Goal: Use online tool/utility: Utilize a website feature to perform a specific function

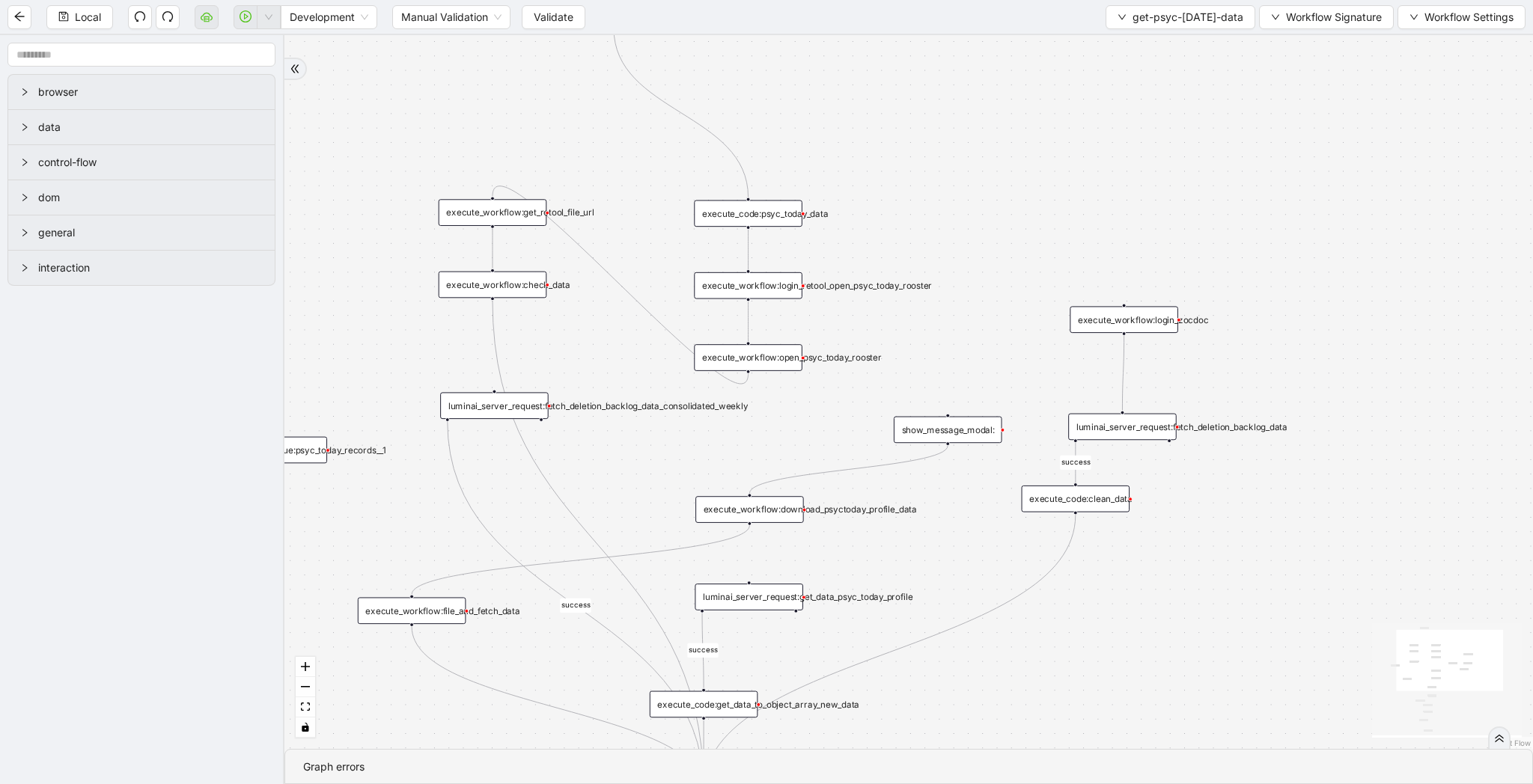
click at [506, 212] on div "execute_workflow:get_retool_file_url" at bounding box center [493, 212] width 109 height 27
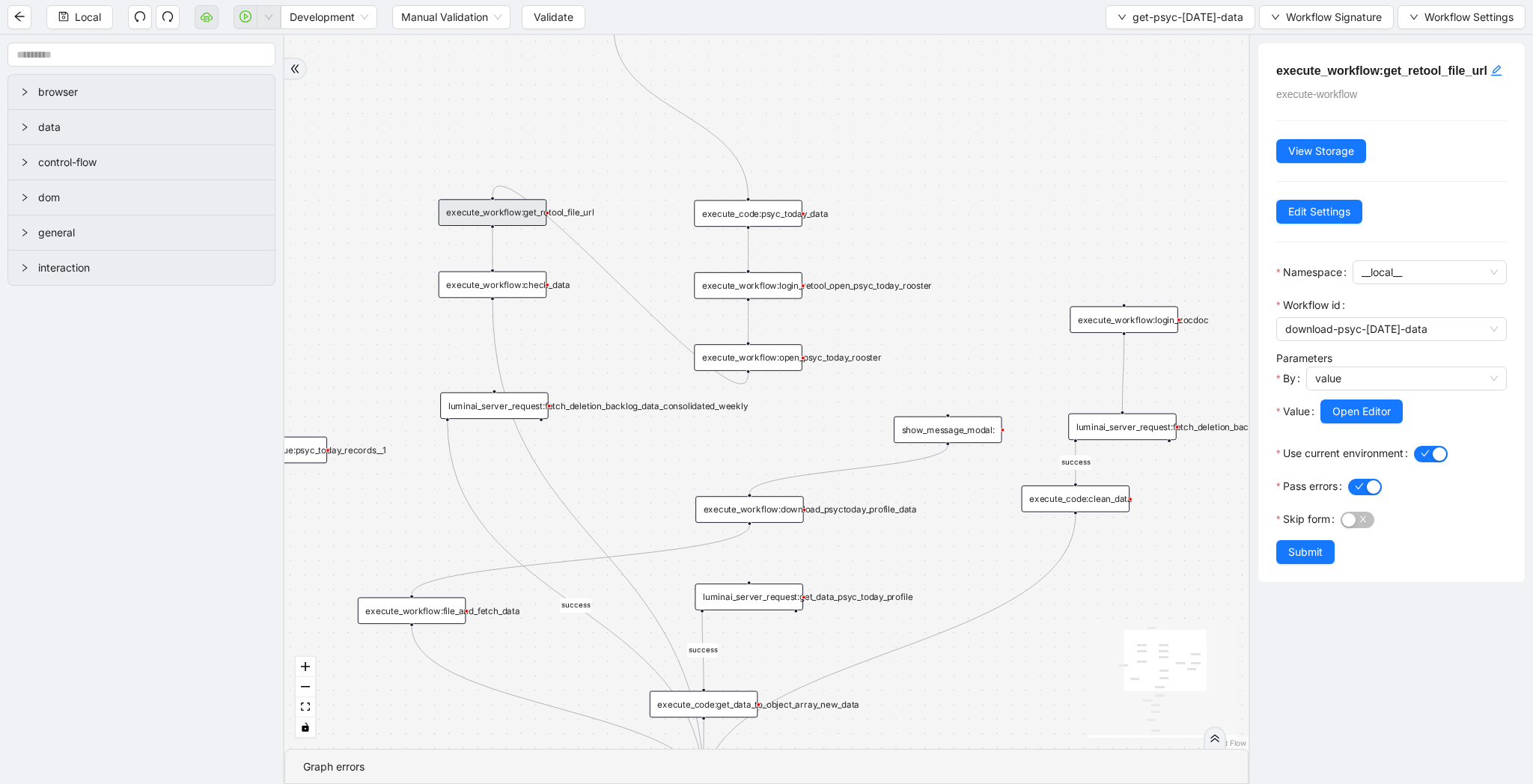
click at [506, 291] on div "execute_workflow:check_data" at bounding box center [493, 285] width 109 height 27
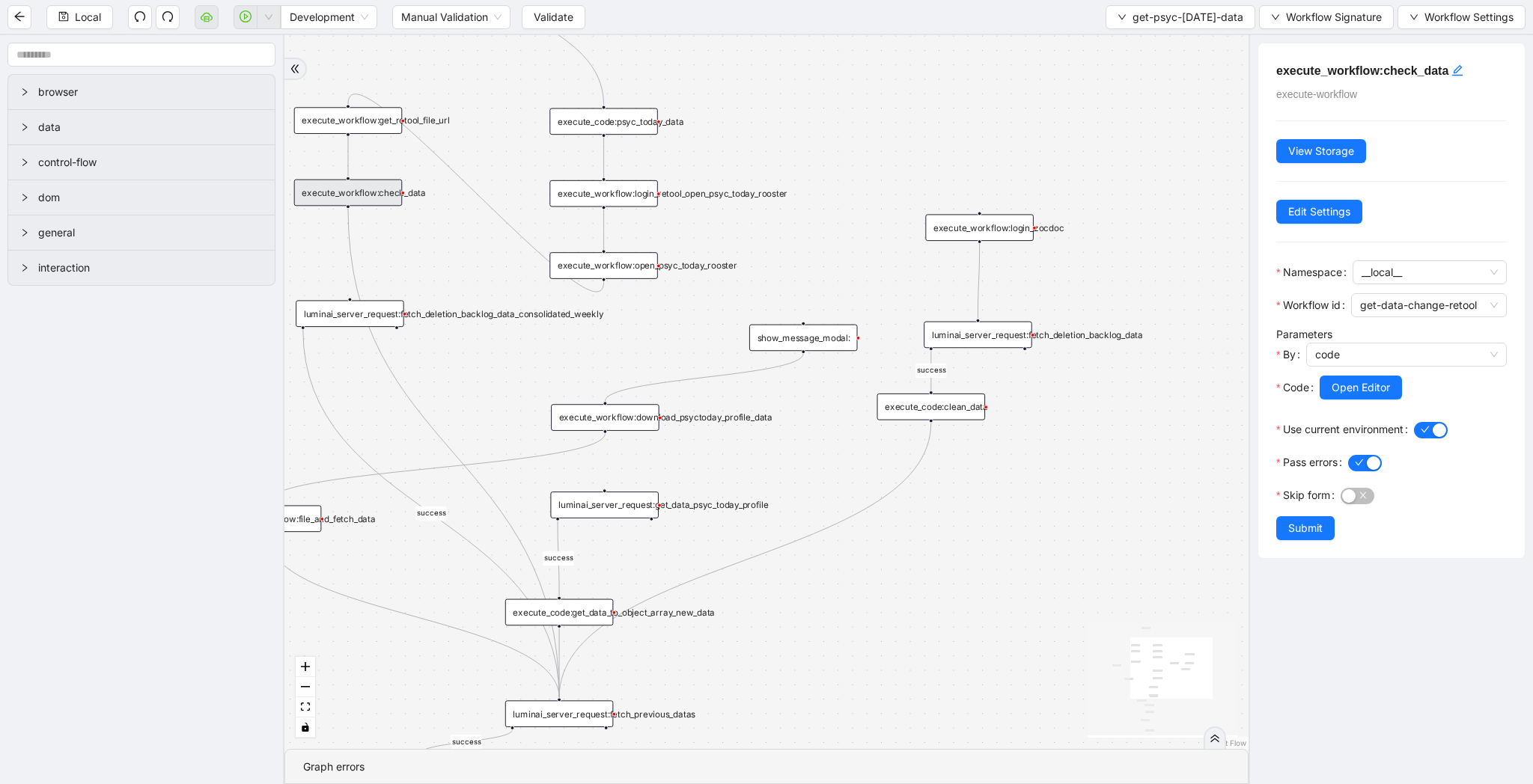
drag, startPoint x: 999, startPoint y: 177, endPoint x: 854, endPoint y: 85, distance: 171.7
click at [854, 85] on div "success success fallback success success data_exist trigger execute_code:psyc_t…" at bounding box center [766, 392] width 964 height 714
click at [1127, 15] on icon "down" at bounding box center [1121, 18] width 9 height 9
click at [1133, 34] on li "Select" at bounding box center [1181, 46] width 136 height 24
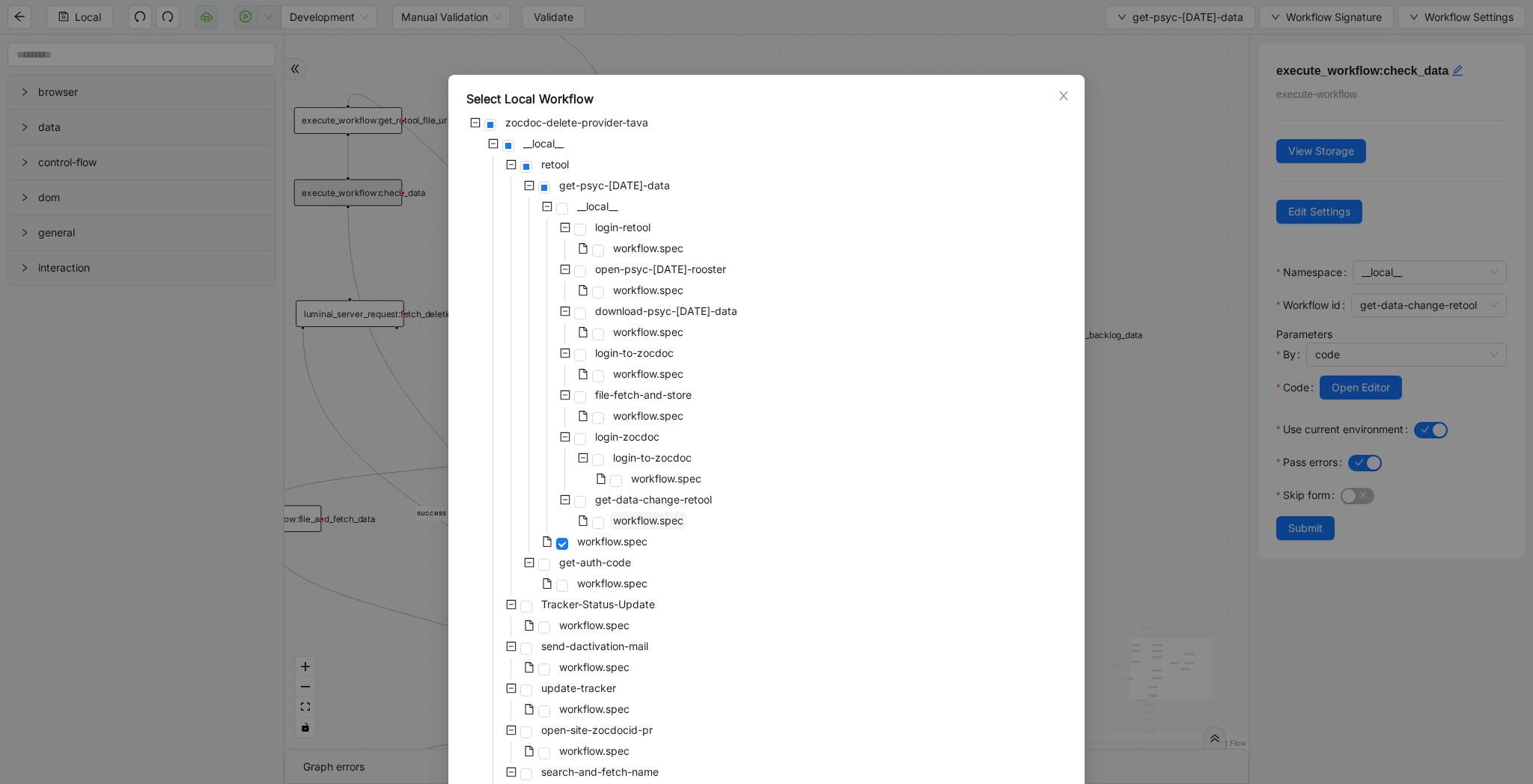
click at [649, 526] on span "workflow.spec" at bounding box center [648, 520] width 70 height 13
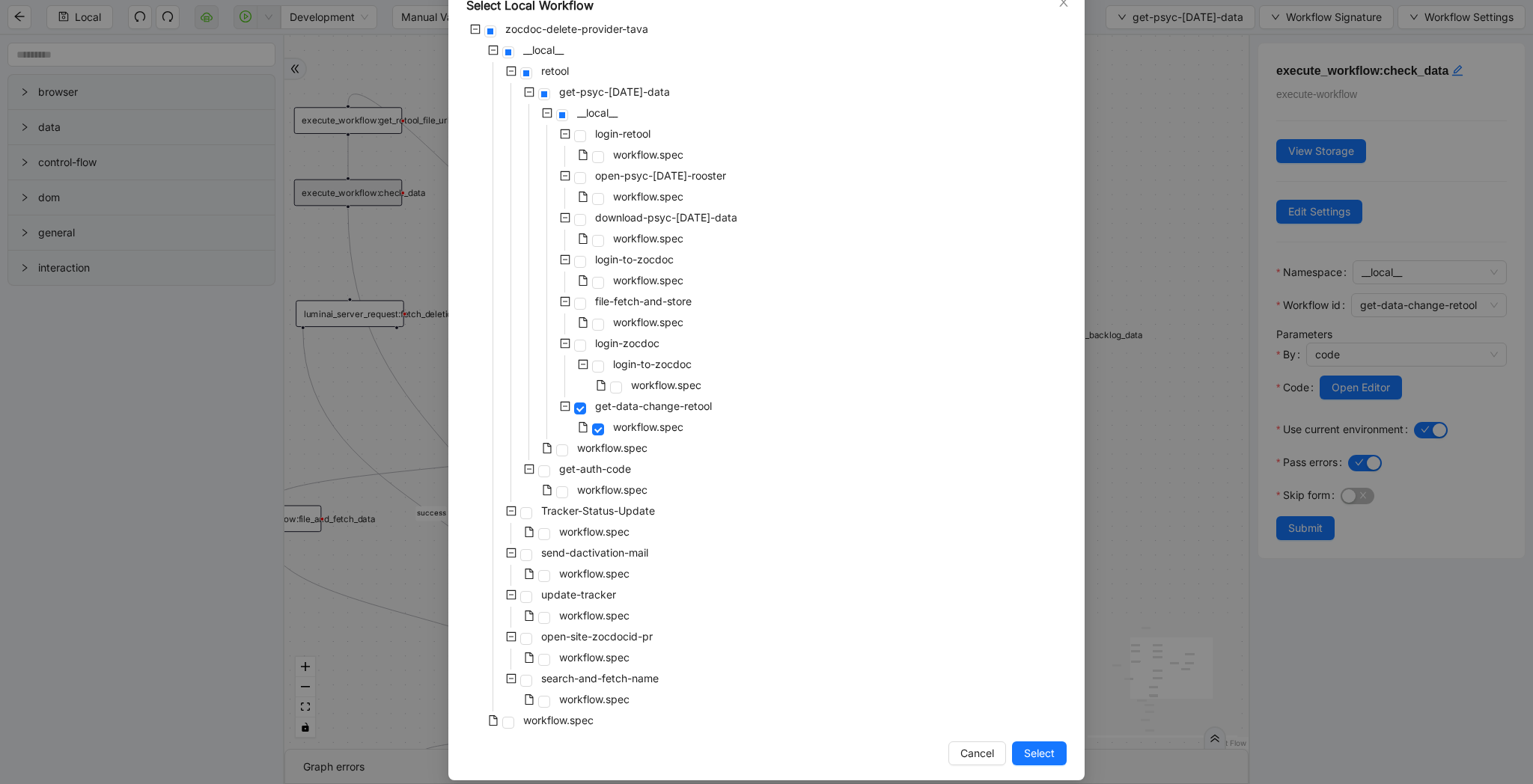
scroll to position [108, 0]
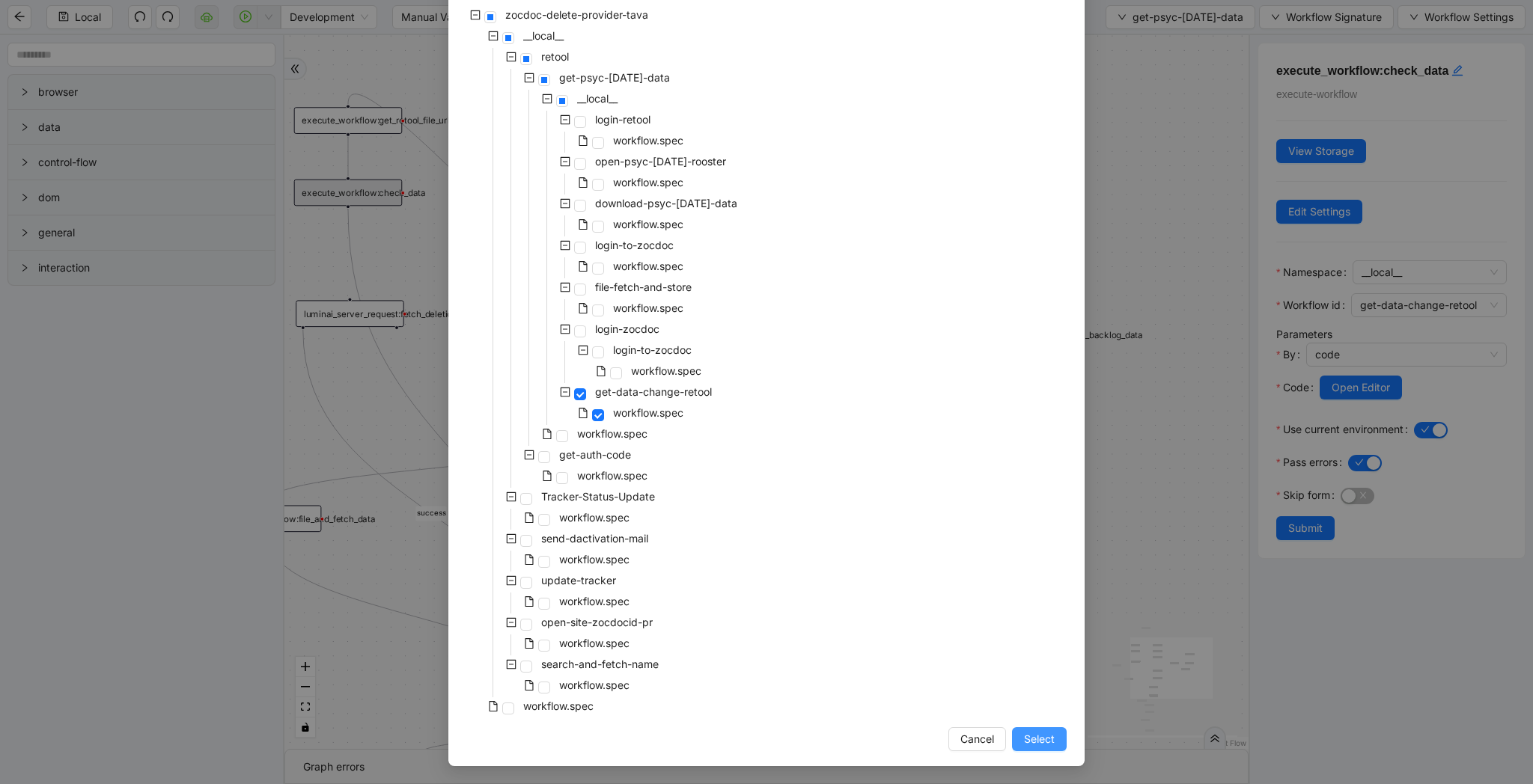
click at [1037, 742] on span "Select" at bounding box center [1039, 739] width 31 height 17
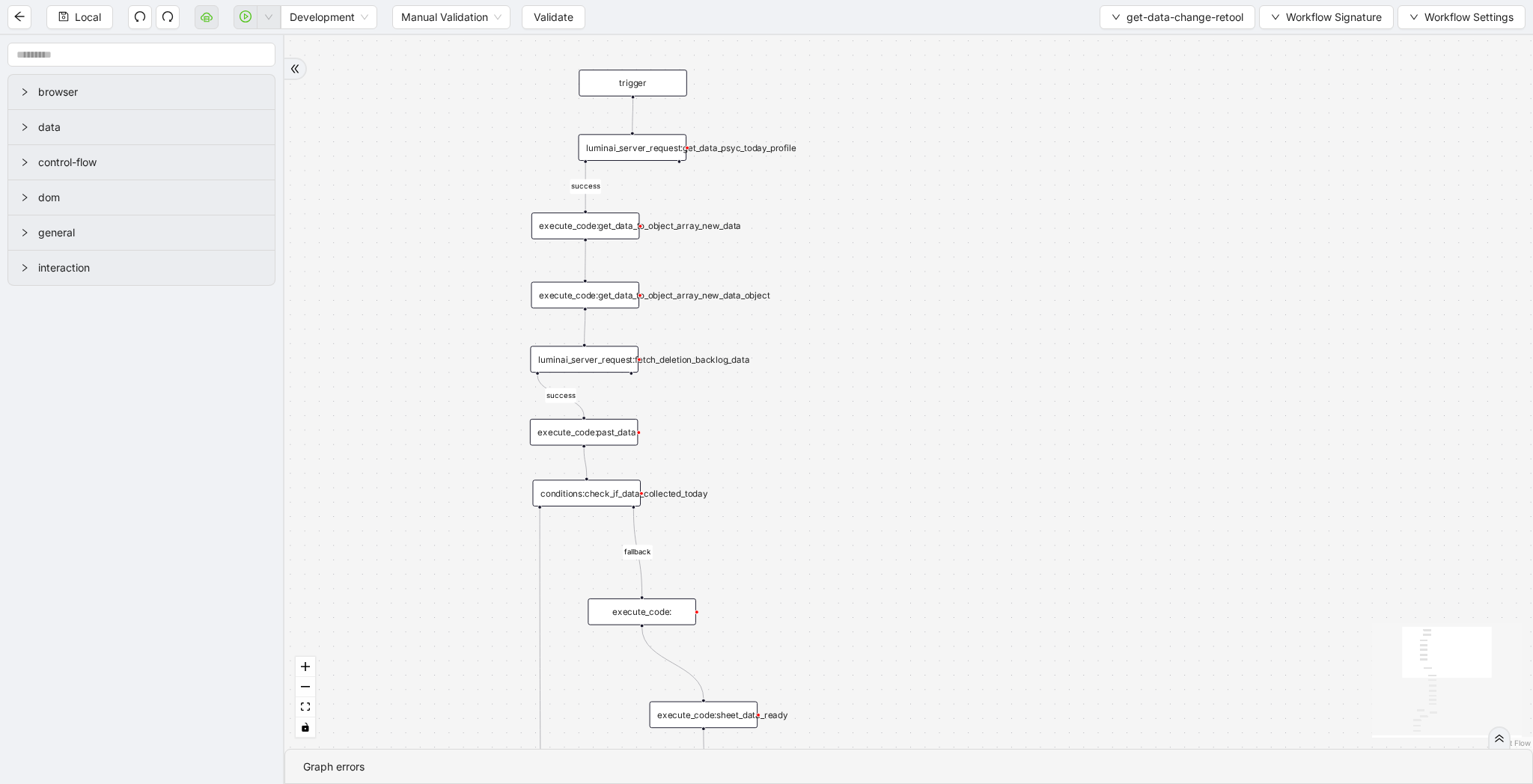
drag, startPoint x: 877, startPoint y: 390, endPoint x: 907, endPoint y: 424, distance: 45.3
click at [907, 424] on div "success success success success success success fallback is_friday success succ…" at bounding box center [908, 392] width 1248 height 714
click at [1302, 18] on span "Workflow Signature" at bounding box center [1333, 17] width 95 height 17
click at [1297, 69] on span "Type" at bounding box center [1324, 70] width 100 height 17
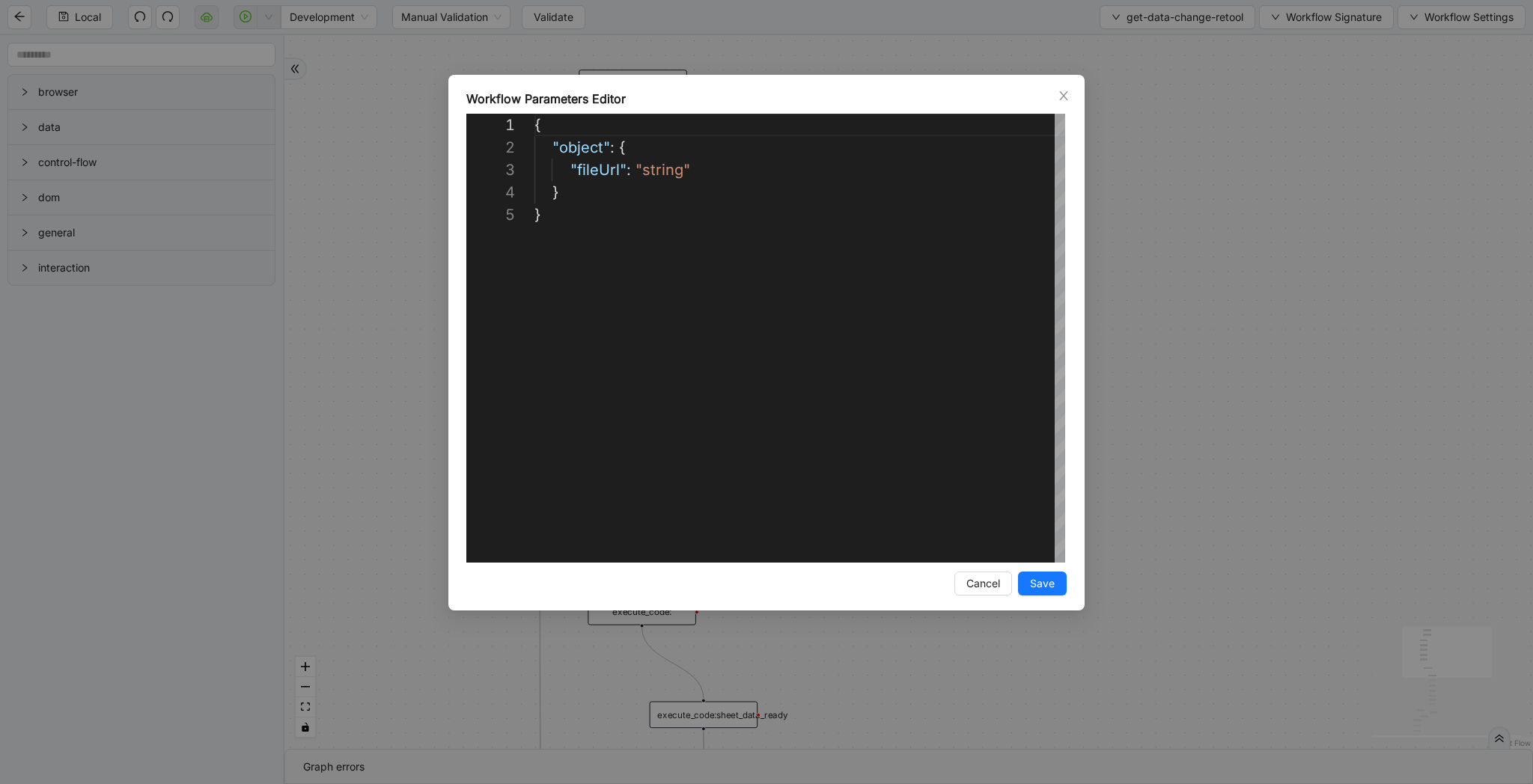
scroll to position [90, 0]
click at [1283, 122] on div "**********" at bounding box center [766, 392] width 1533 height 784
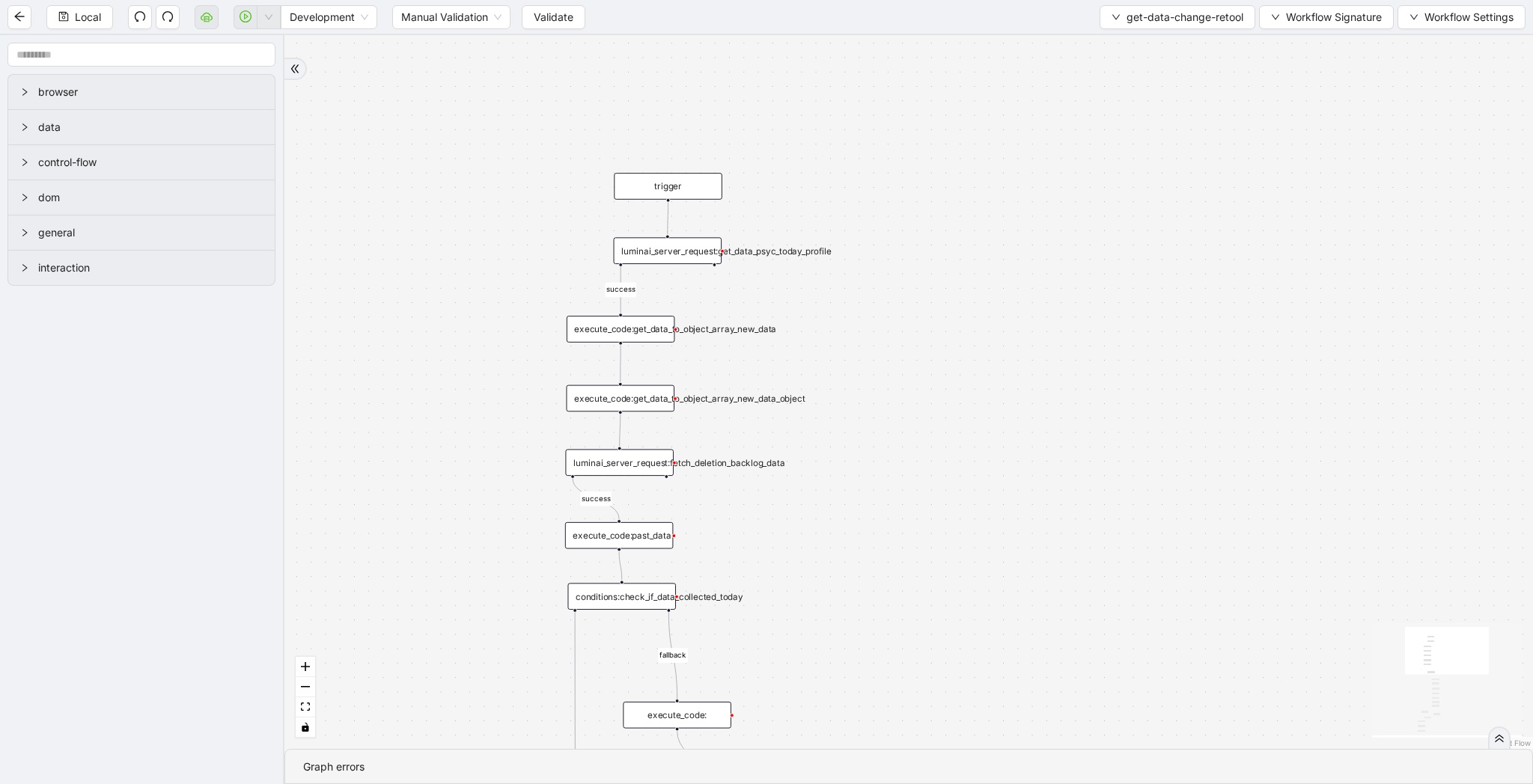
drag, startPoint x: 1072, startPoint y: 352, endPoint x: 1107, endPoint y: 456, distance: 109.7
click at [1107, 456] on div "success success success success success success fallback is_friday success succ…" at bounding box center [908, 392] width 1248 height 714
click at [704, 251] on div "luminai_server_request:get_data_psyc_today_profile" at bounding box center [668, 251] width 109 height 27
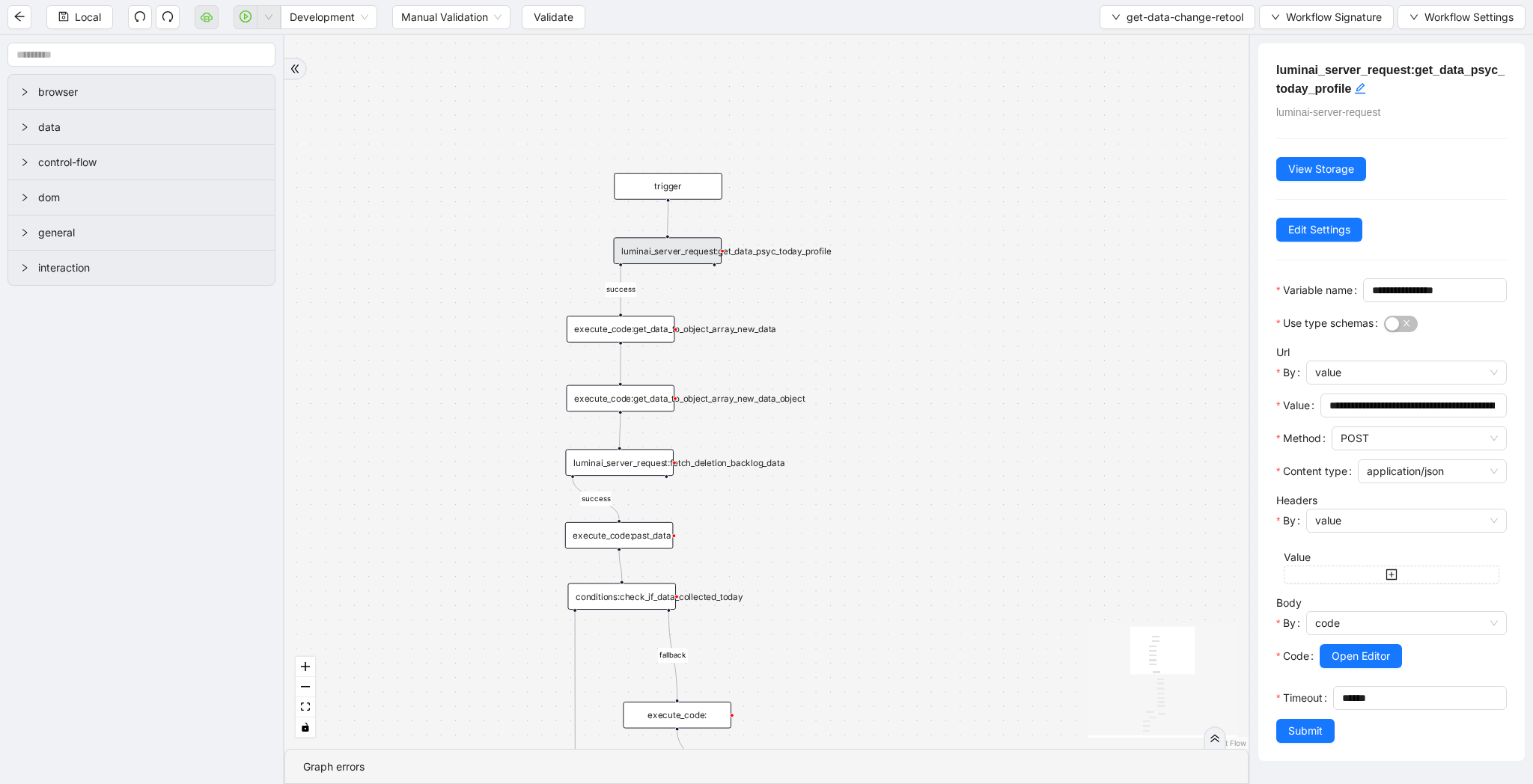
click at [845, 309] on div "success success success success success success fallback is_friday success succ…" at bounding box center [766, 392] width 964 height 714
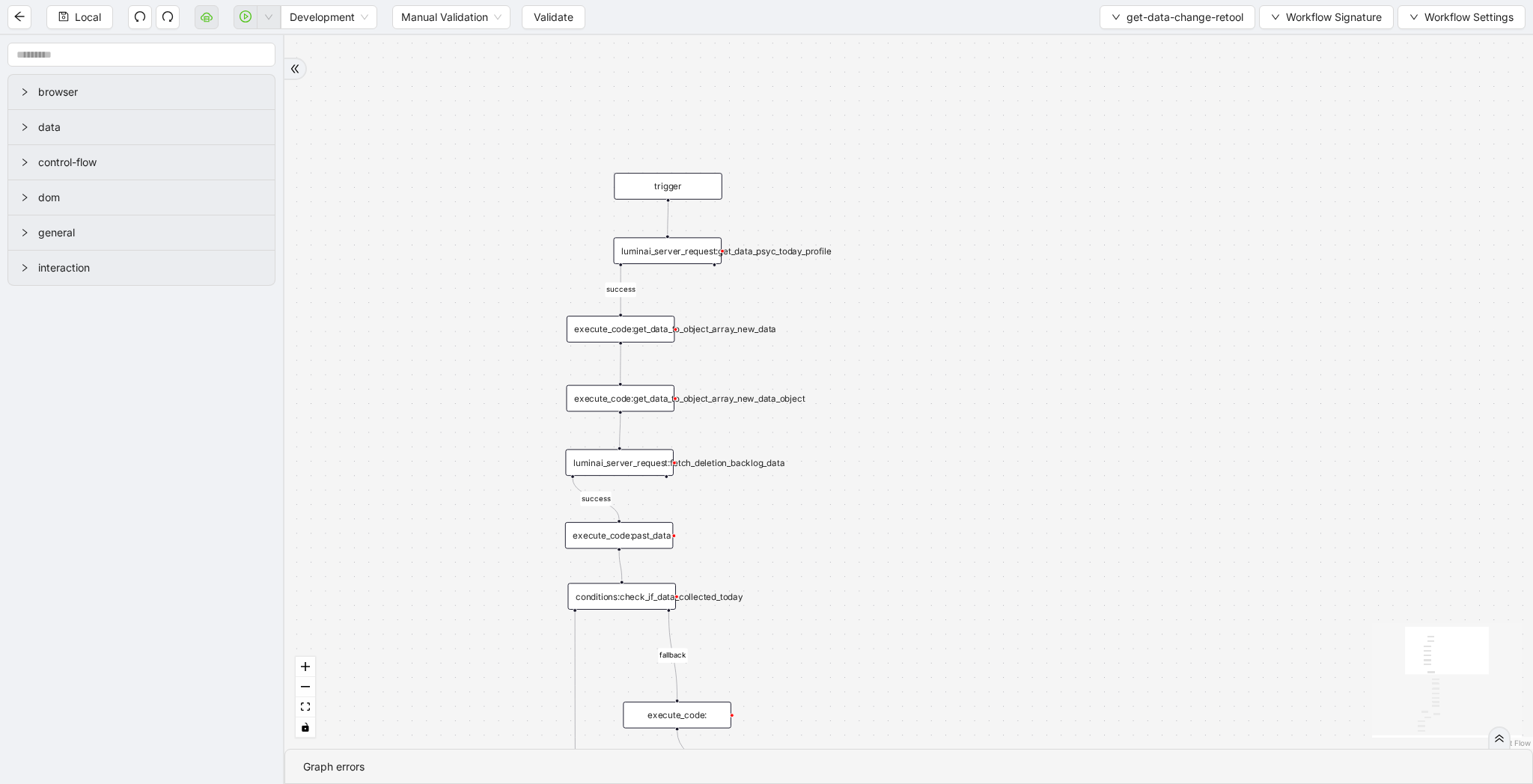
click at [624, 327] on div "execute_code:get_data_to_object_array_new_data" at bounding box center [621, 329] width 109 height 27
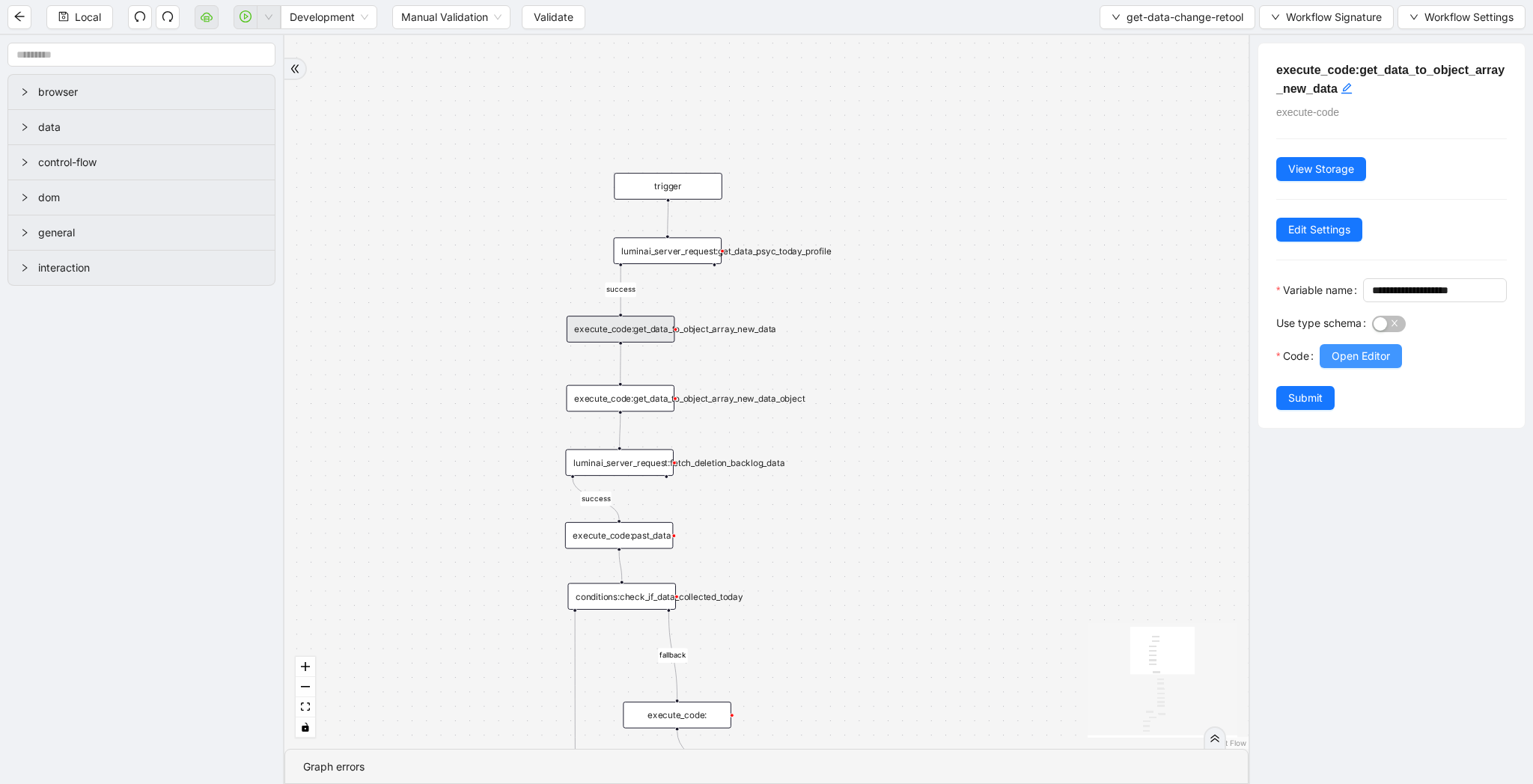
click at [1362, 364] on span "Open Editor" at bounding box center [1360, 356] width 59 height 17
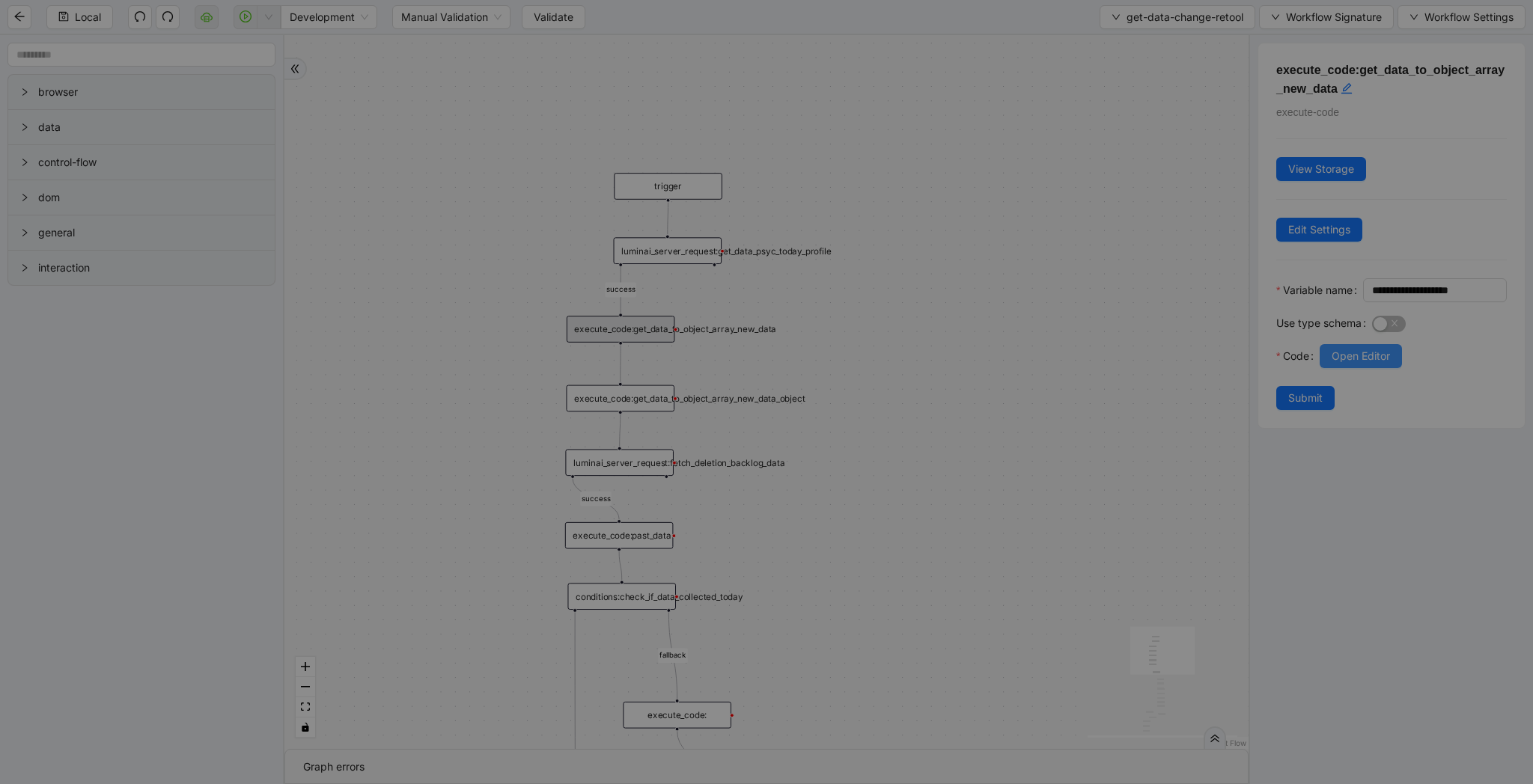
scroll to position [224, 0]
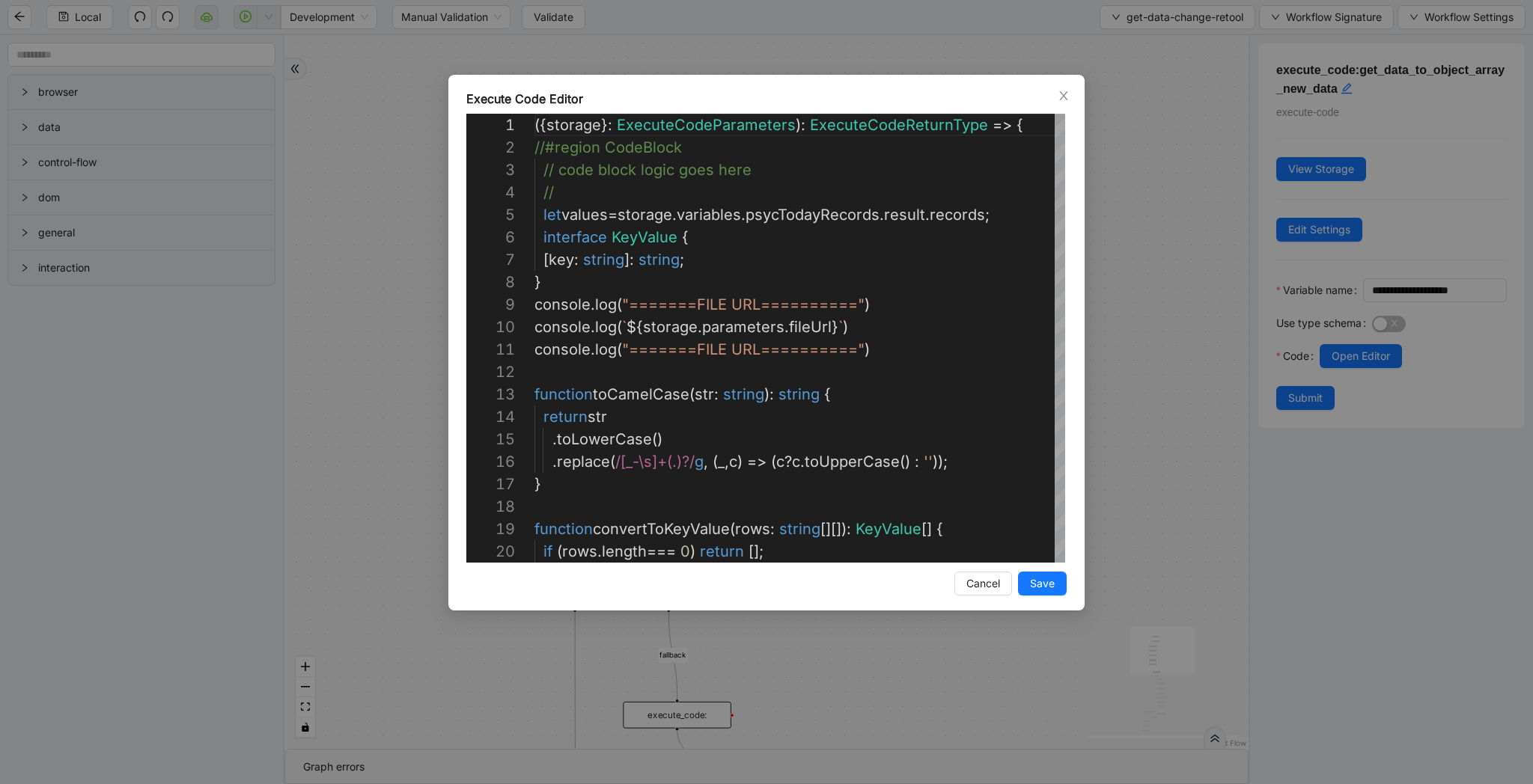
click at [1162, 448] on div "Execute Code Editor 1 2 3 4 5 6 7 8 9 10 11 12 13 14 15 16 17 18 19 20 ({ stora…" at bounding box center [766, 392] width 1533 height 784
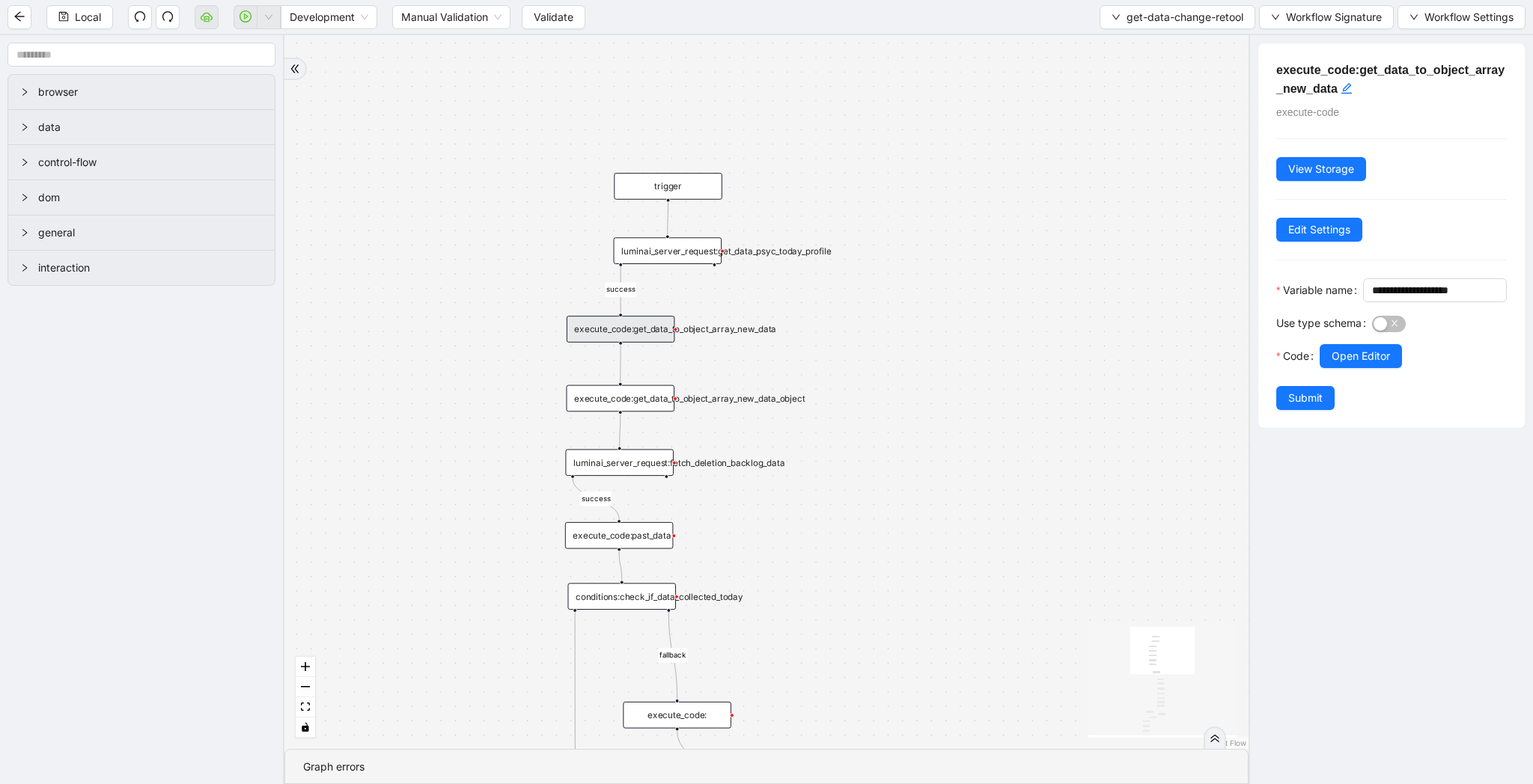
click at [620, 358] on icon "Edge from execute_code:get_data_to_object_array_new_data to execute_code:get_da…" at bounding box center [620, 364] width 0 height 38
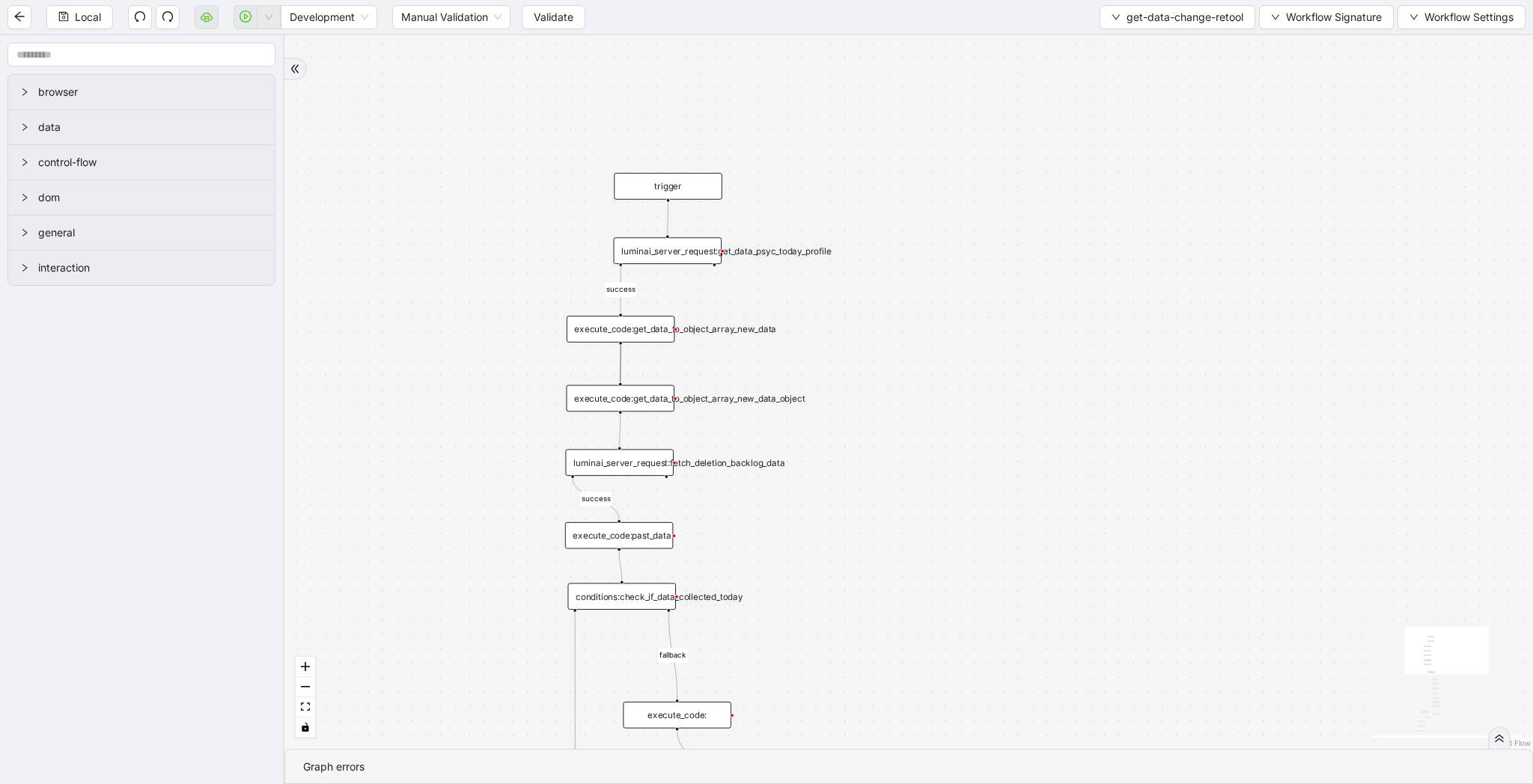
click at [634, 332] on div "execute_code:get_data_to_object_array_new_data" at bounding box center [621, 329] width 109 height 27
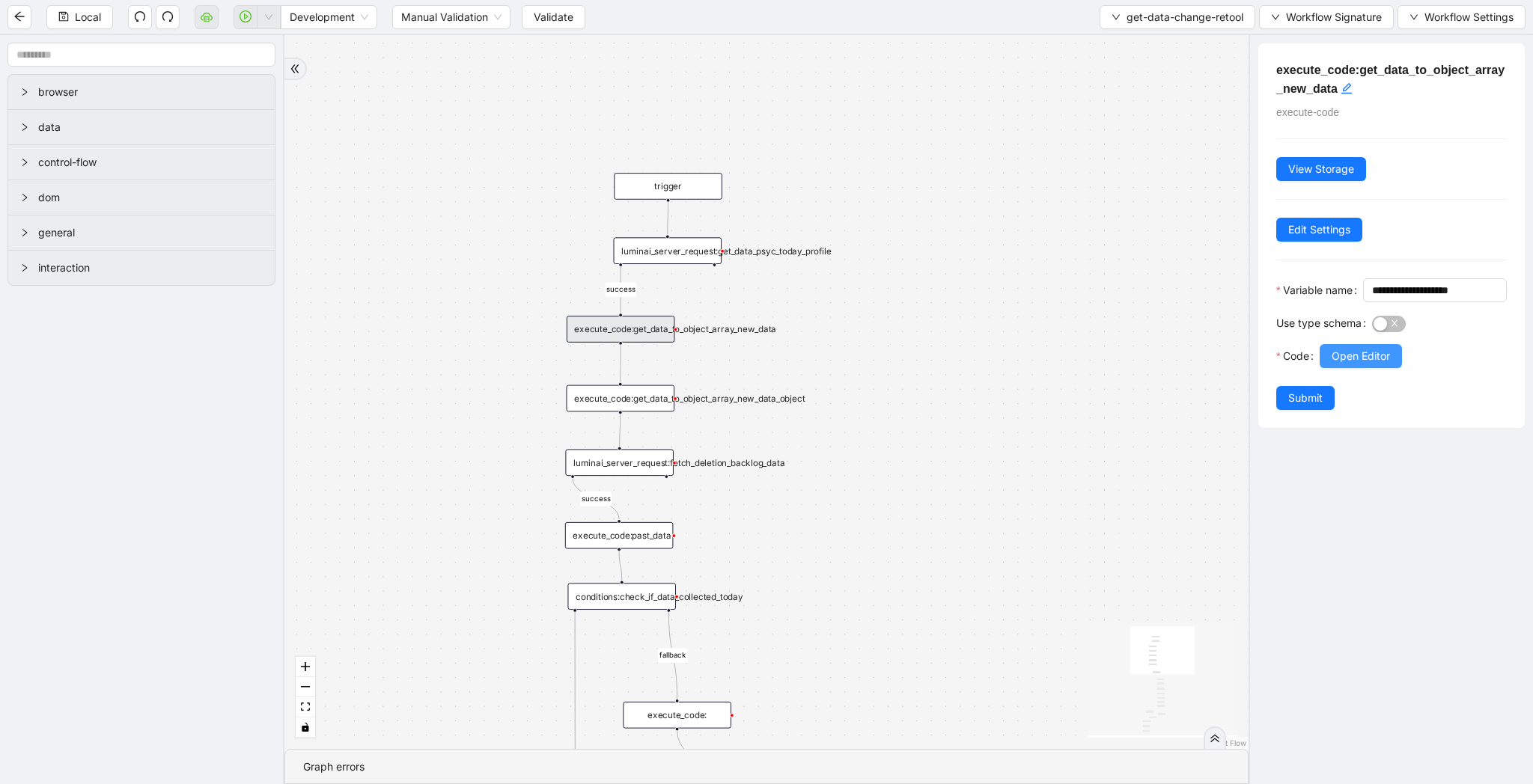
click at [1356, 368] on button "Open Editor" at bounding box center [1360, 356] width 82 height 24
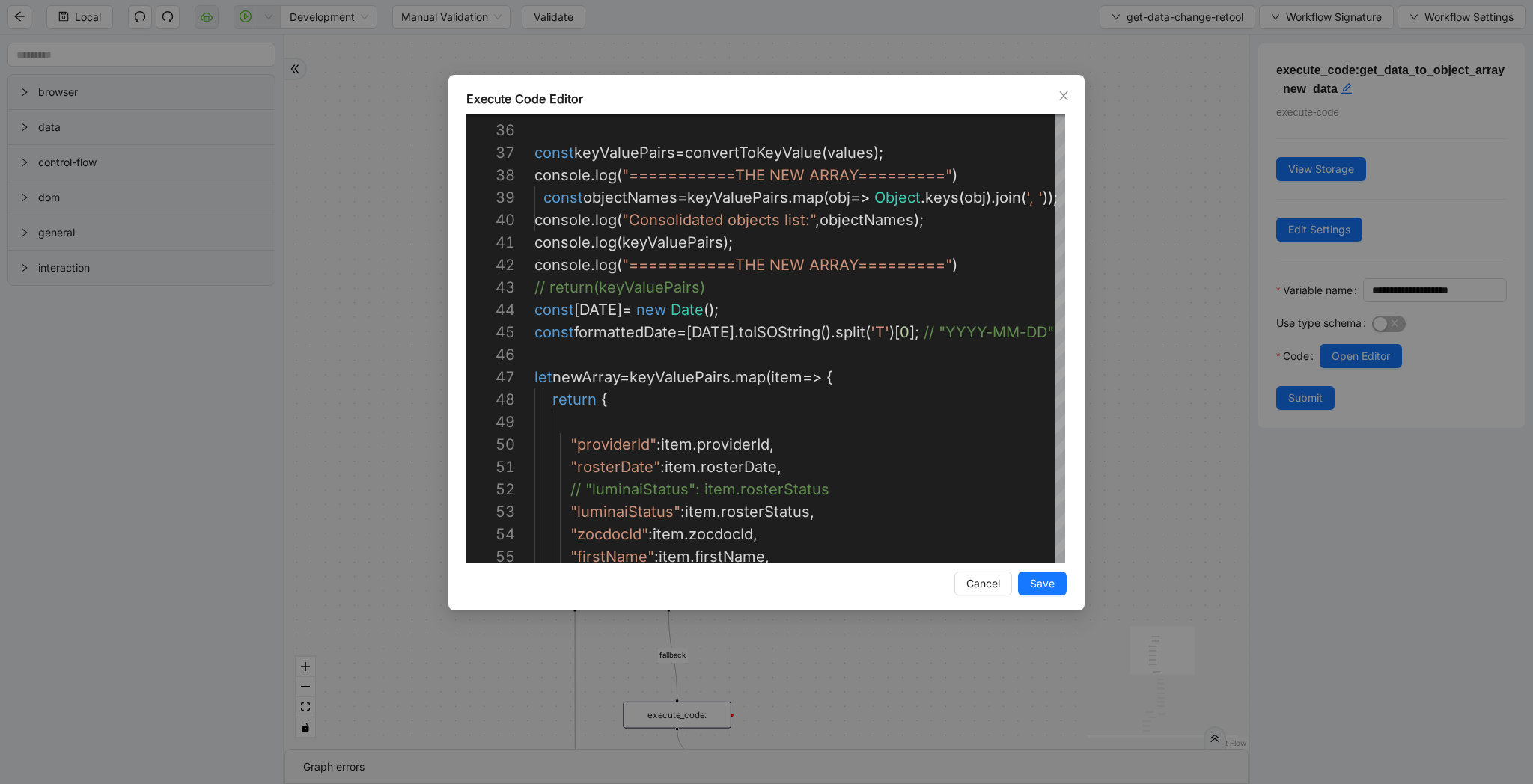
click at [1126, 389] on div "Execute Code Editor 35 36 37 38 39 40 41 42 43 44 45 46 47 48 49 50 51 52 53 54…" at bounding box center [766, 392] width 1533 height 784
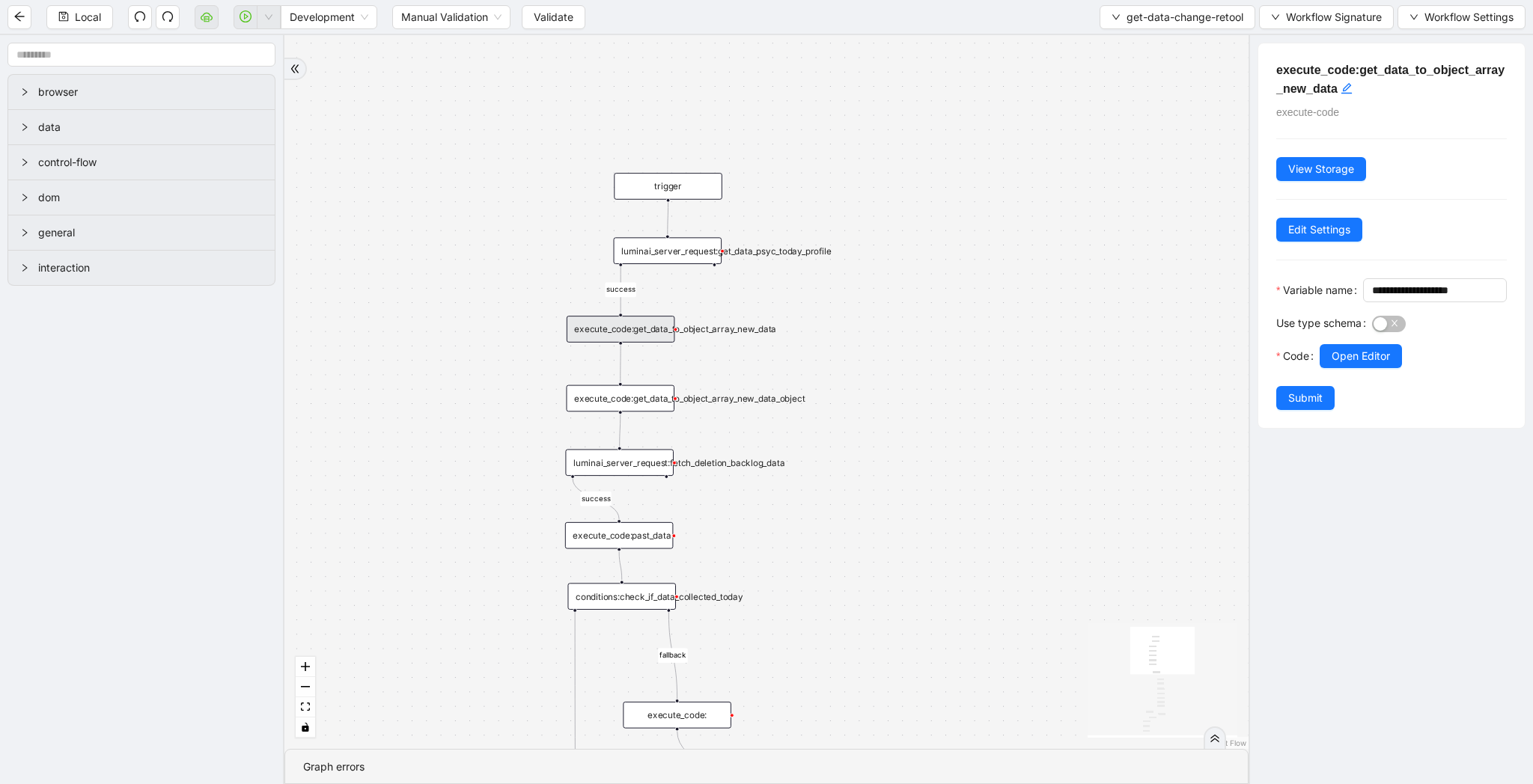
click at [620, 367] on icon "Edge from execute_code:get_data_to_object_array_new_data to execute_code:get_da…" at bounding box center [620, 364] width 0 height 38
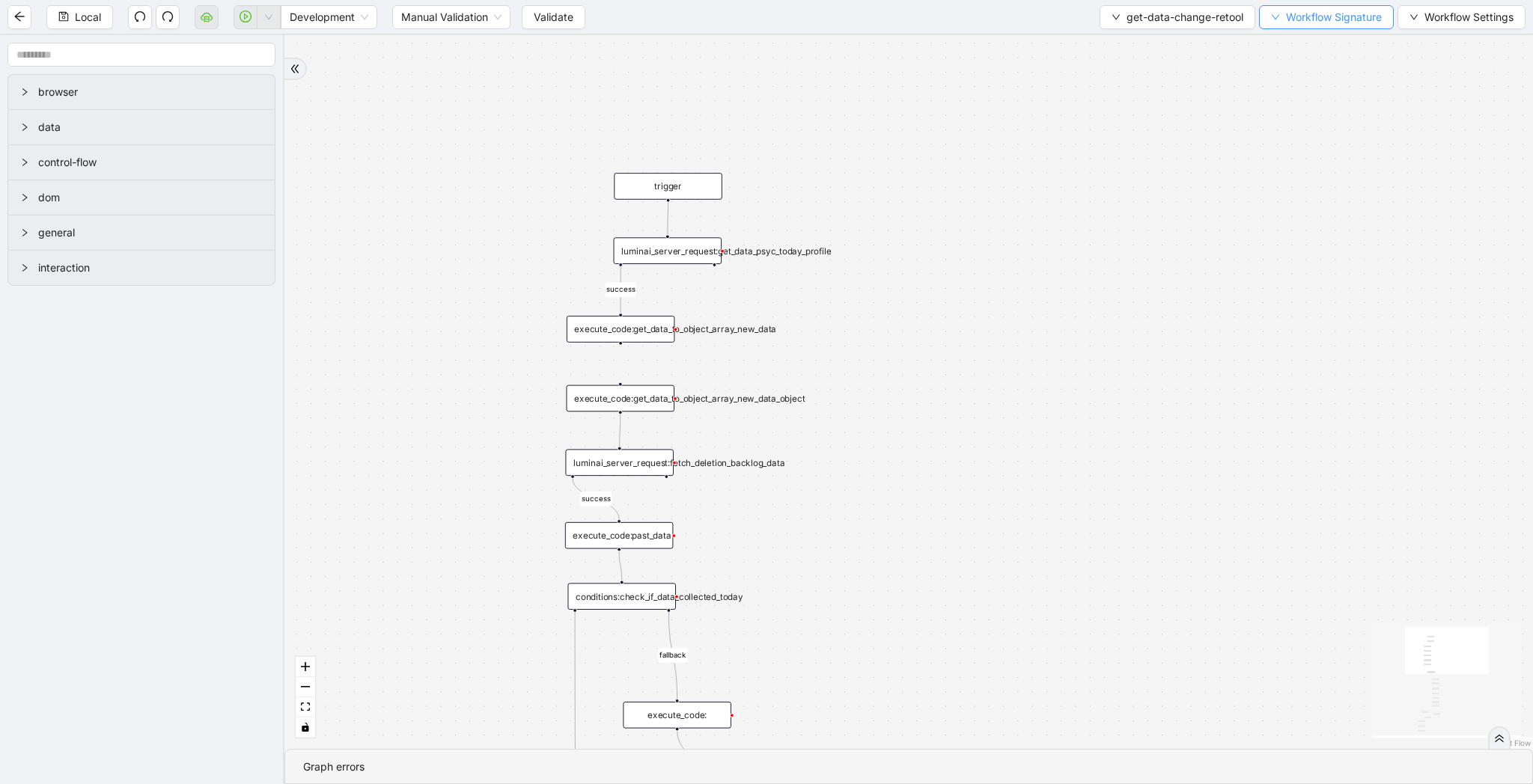
click at [1303, 13] on span "Workflow Signature" at bounding box center [1333, 17] width 95 height 17
click at [1307, 112] on span "Defaults" at bounding box center [1324, 118] width 100 height 17
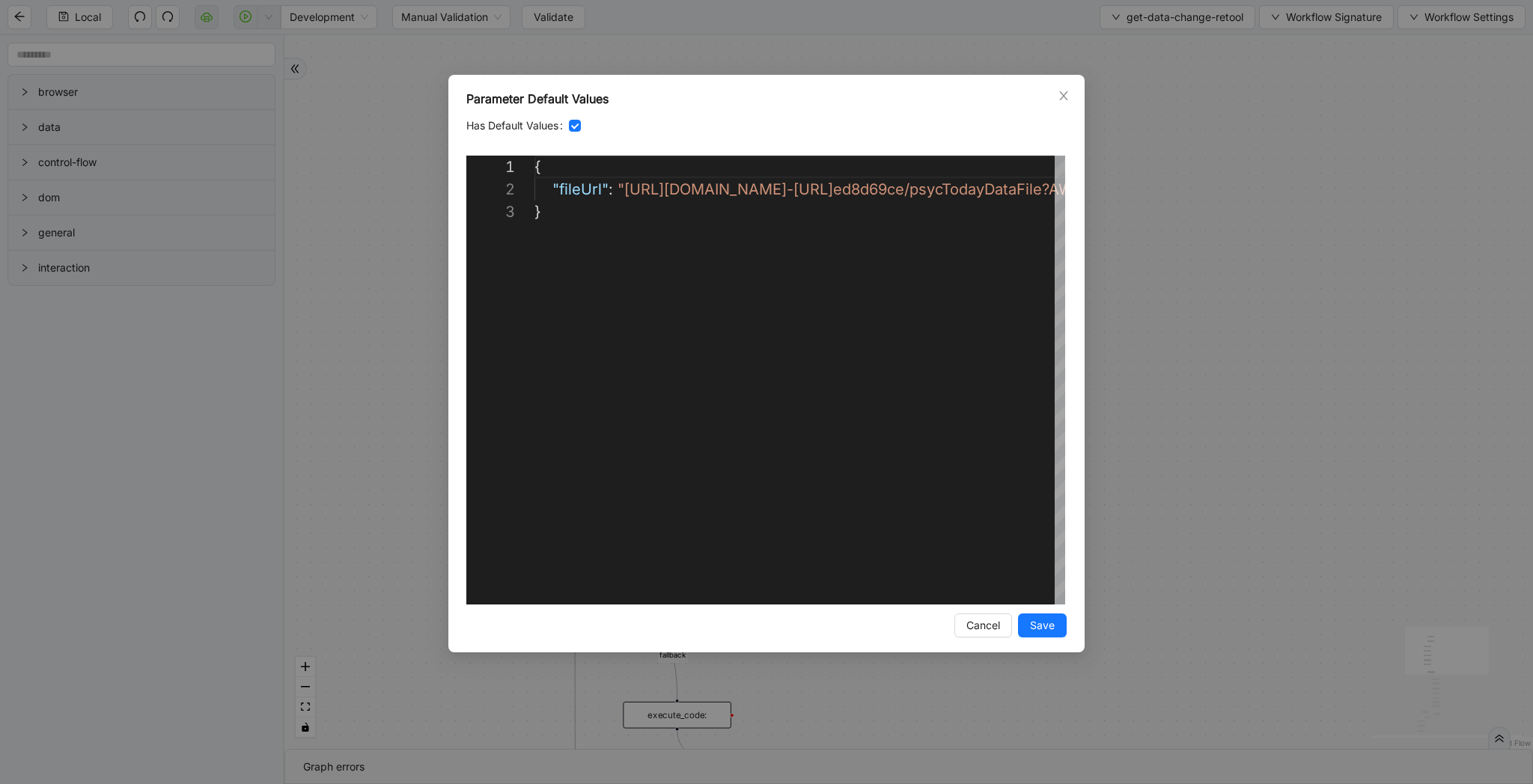
scroll to position [45, 0]
click at [622, 190] on div "{ "fileUrl" : " [URL] [DOMAIN_NAME][URL] d8d69ce/psycTodayDataFile?AWSAccessKey…" at bounding box center [1518, 403] width 1968 height 494
paste textarea "**********"
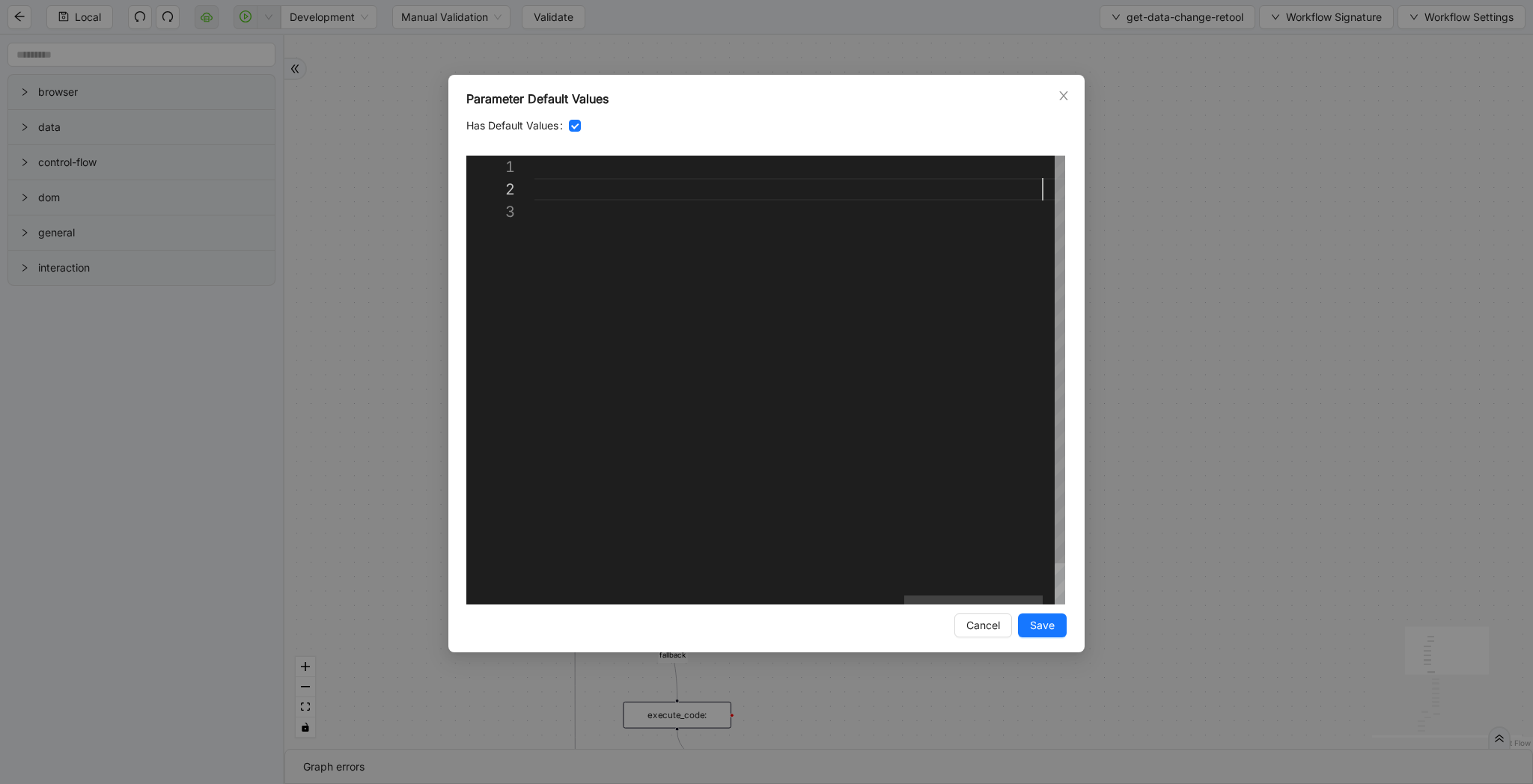
scroll to position [45, 18]
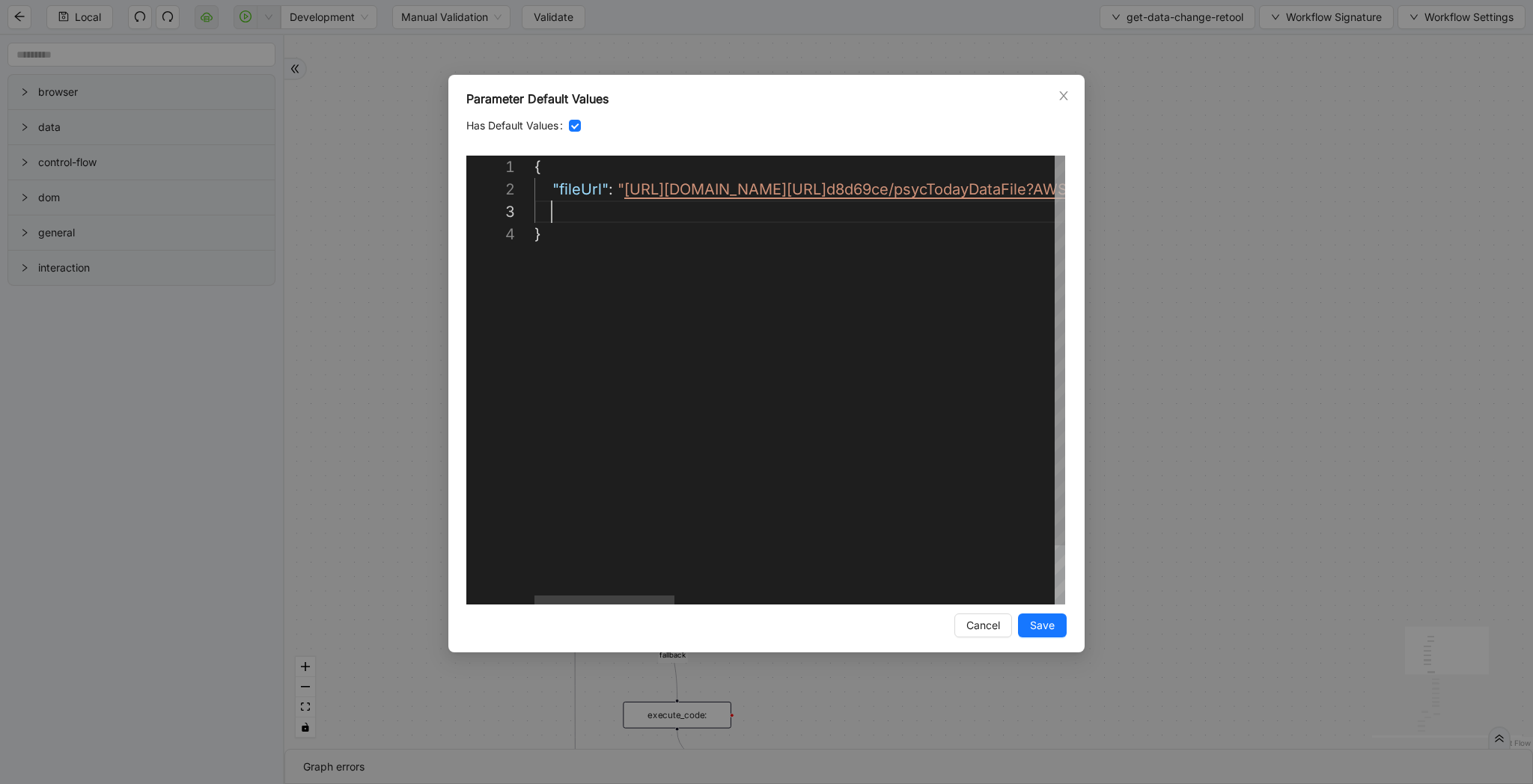
paste textarea "**********"
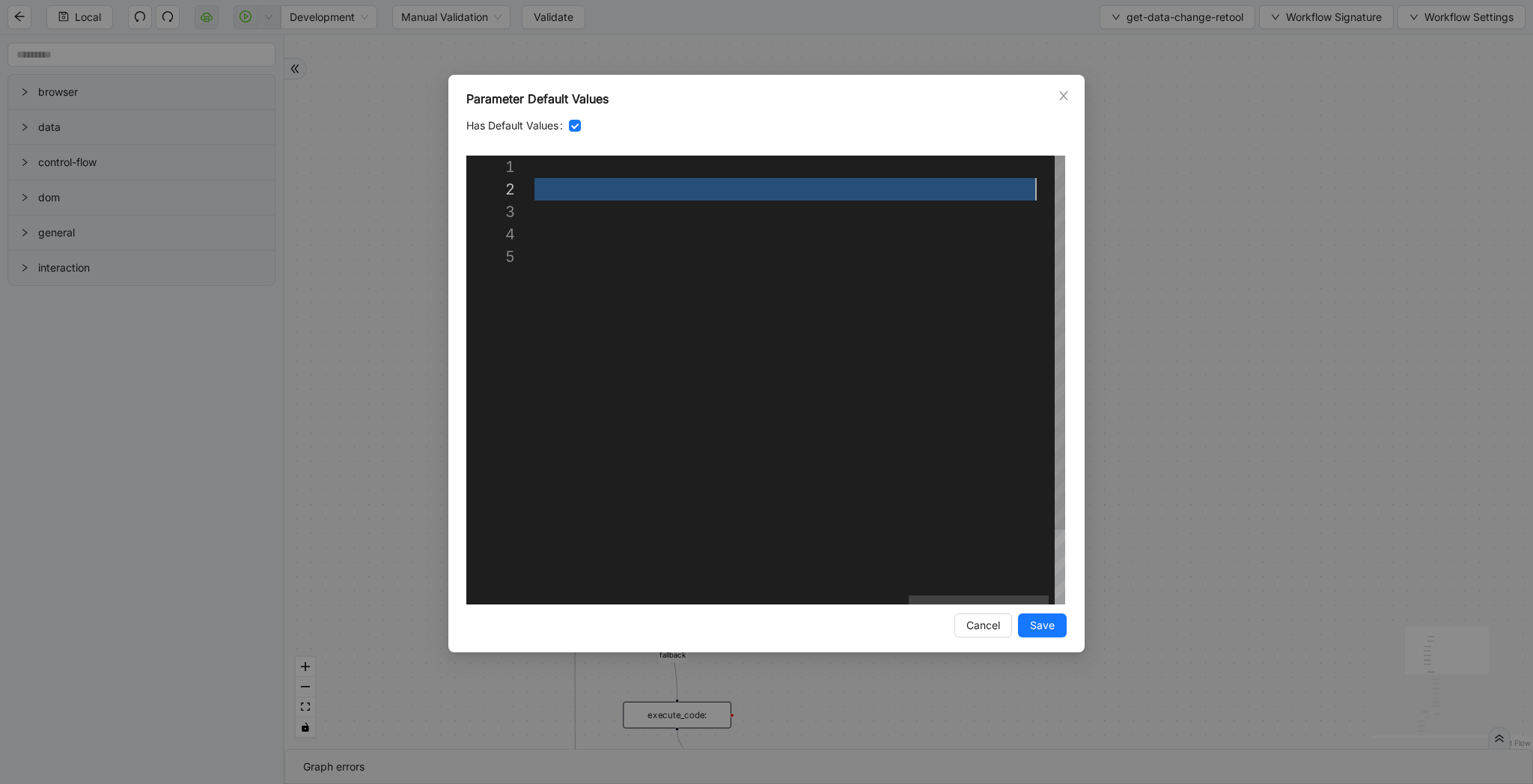
paste textarea "**********"
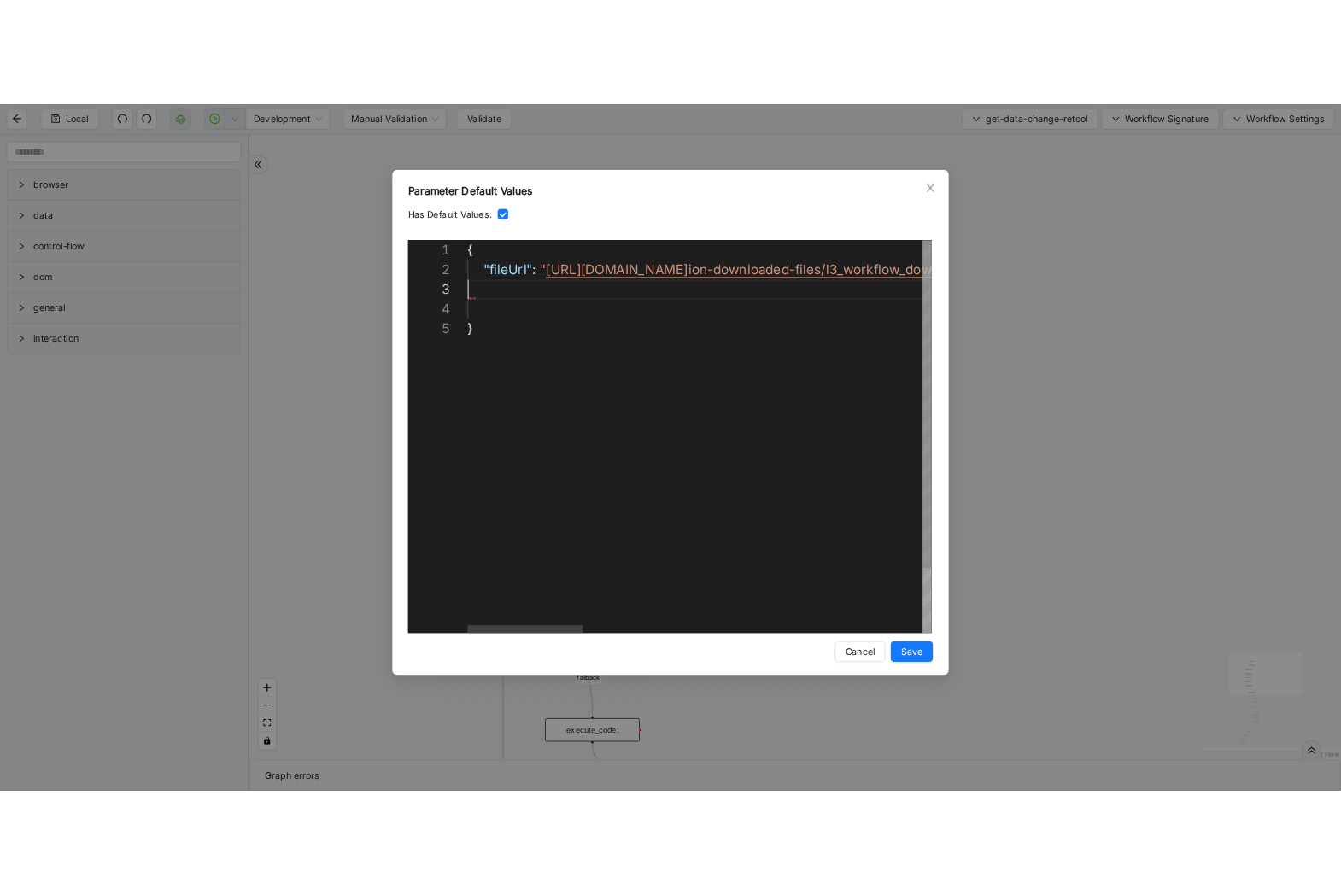
scroll to position [26, 2326]
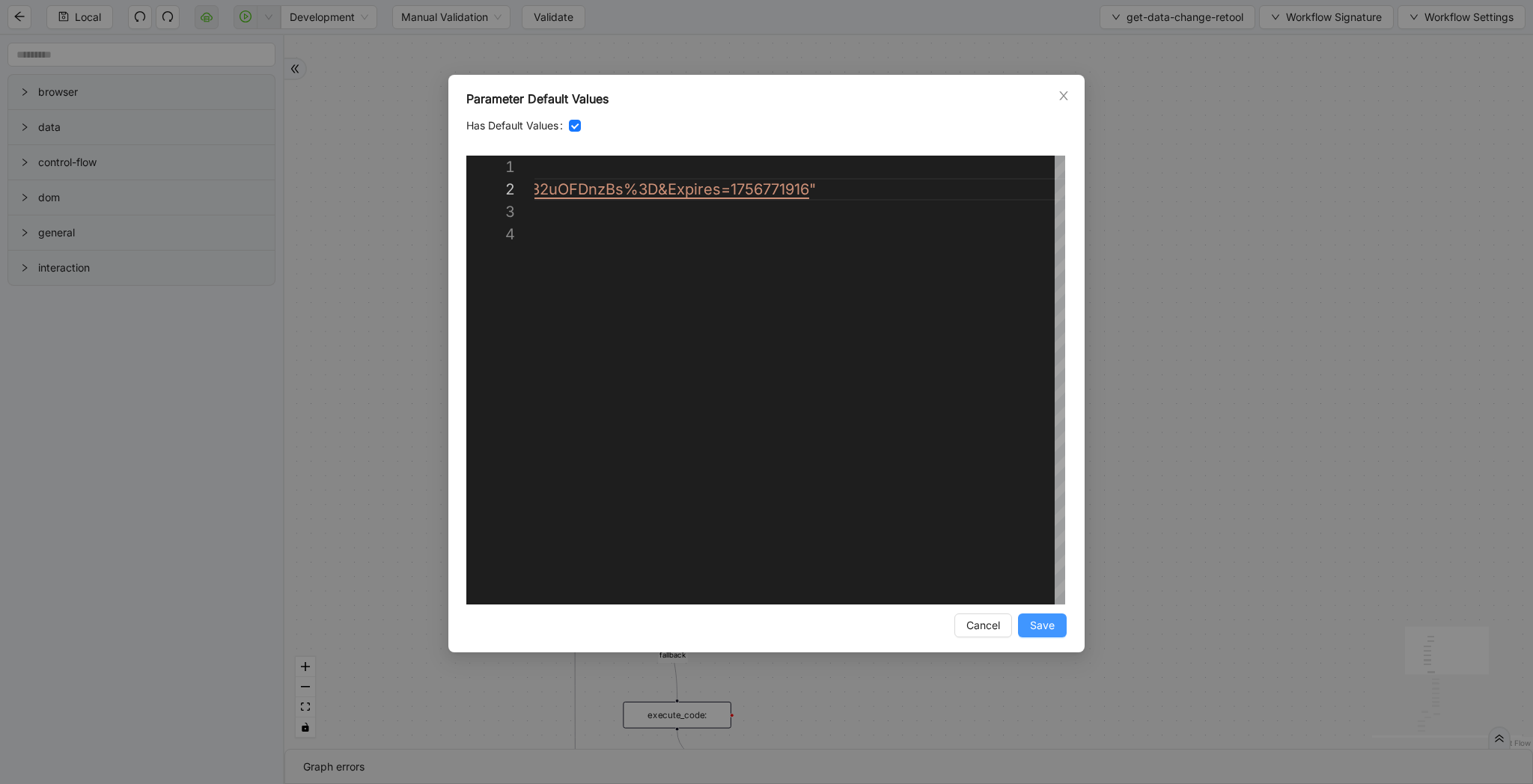
type textarea "**********"
click at [1037, 618] on span "Save" at bounding box center [1042, 625] width 25 height 17
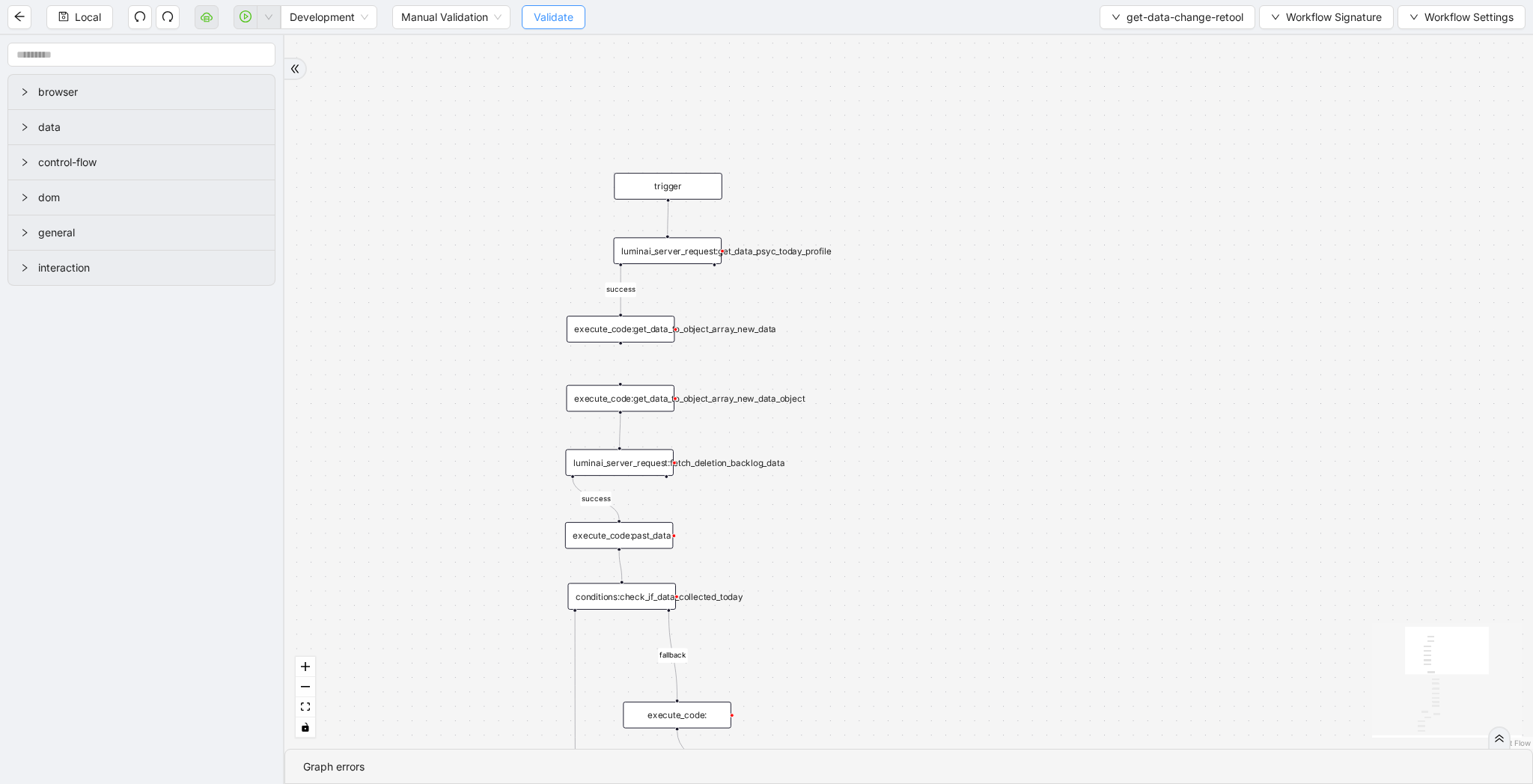
click at [557, 14] on span "Validate" at bounding box center [553, 17] width 39 height 17
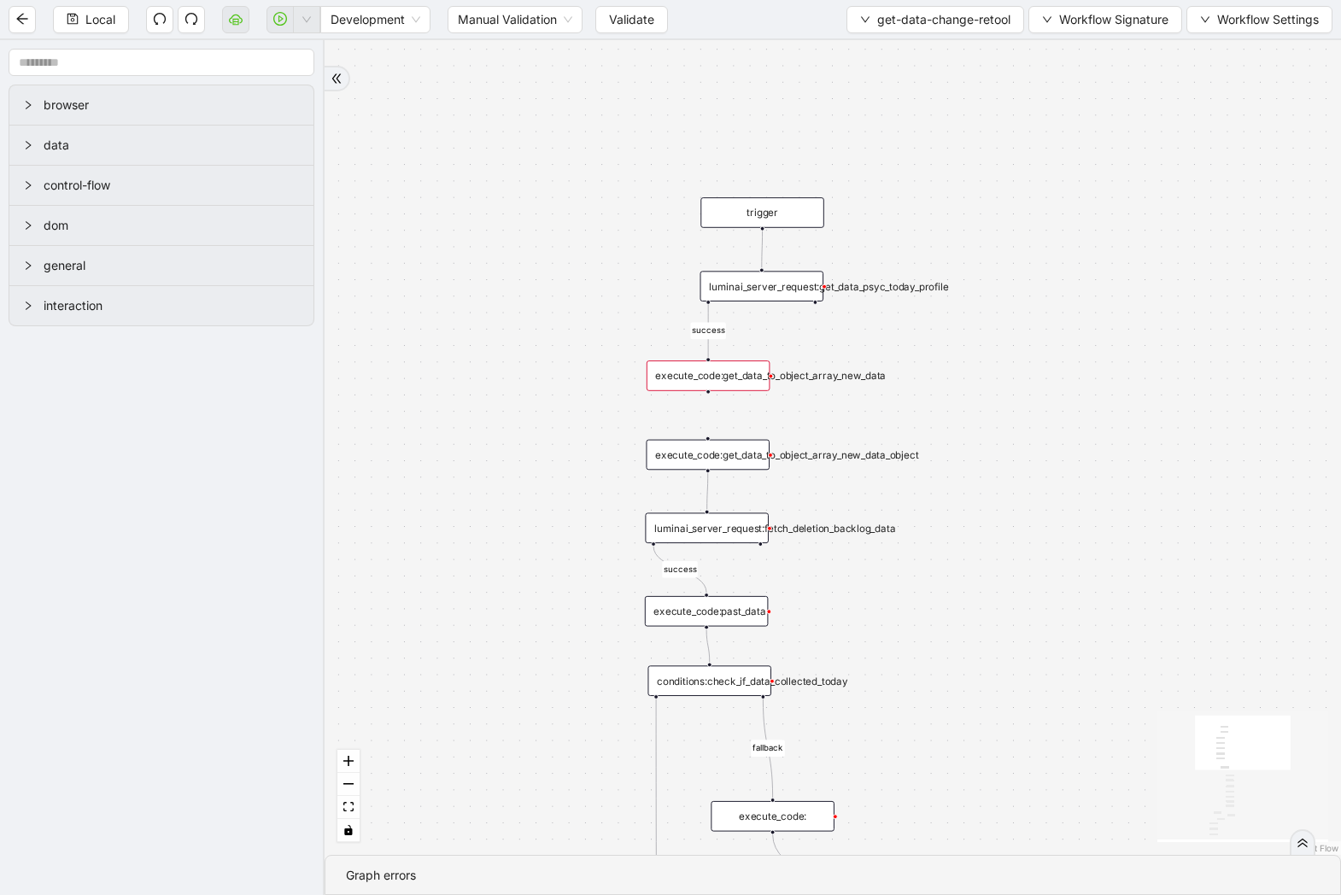
click at [1199, 211] on div "success success success success success success fallback is_friday success succ…" at bounding box center [833, 447] width 1017 height 815
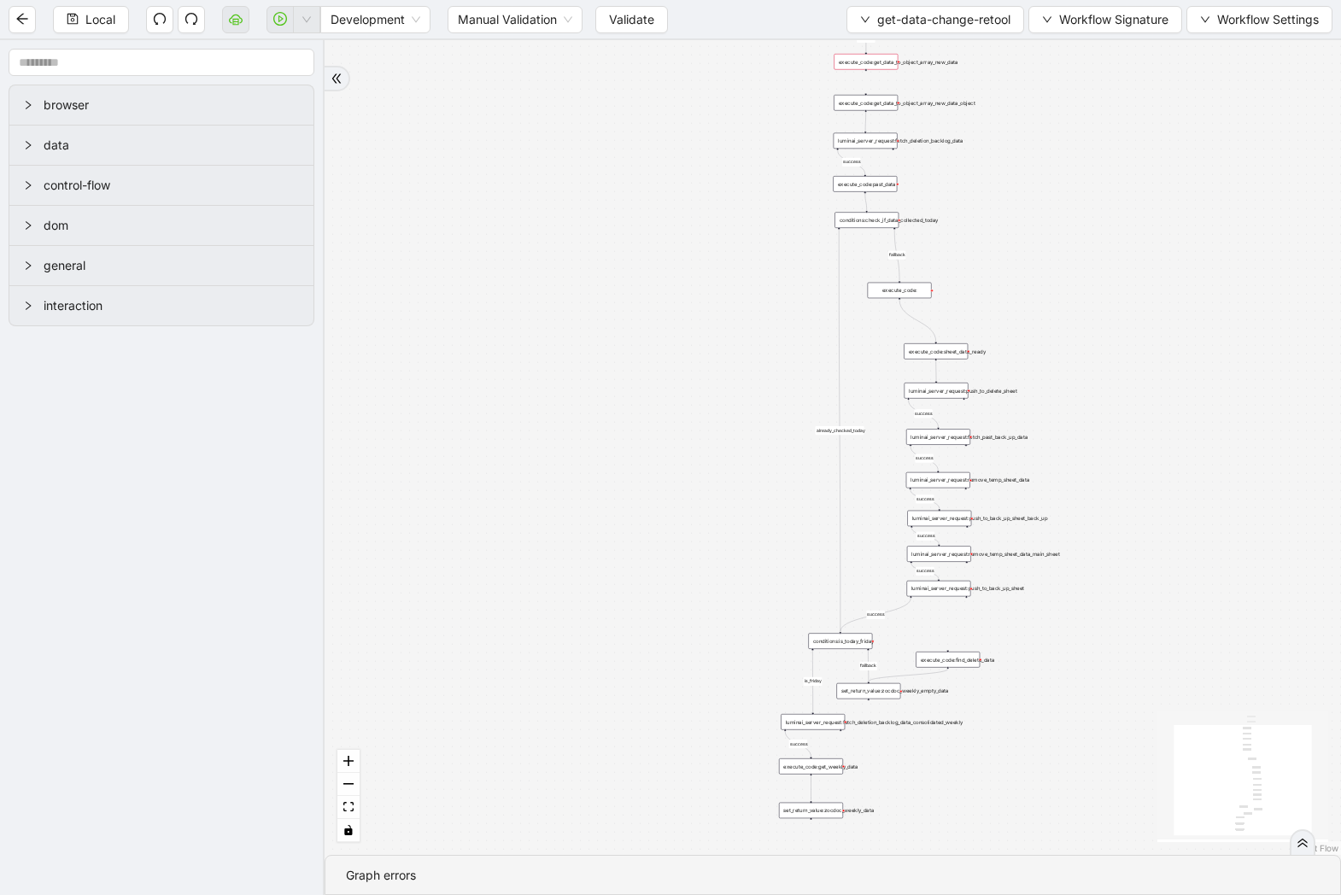
drag, startPoint x: 1190, startPoint y: 220, endPoint x: 1079, endPoint y: 291, distance: 131.8
click at [1079, 291] on div "success success success success success success fallback is_friday success succ…" at bounding box center [833, 447] width 1017 height 815
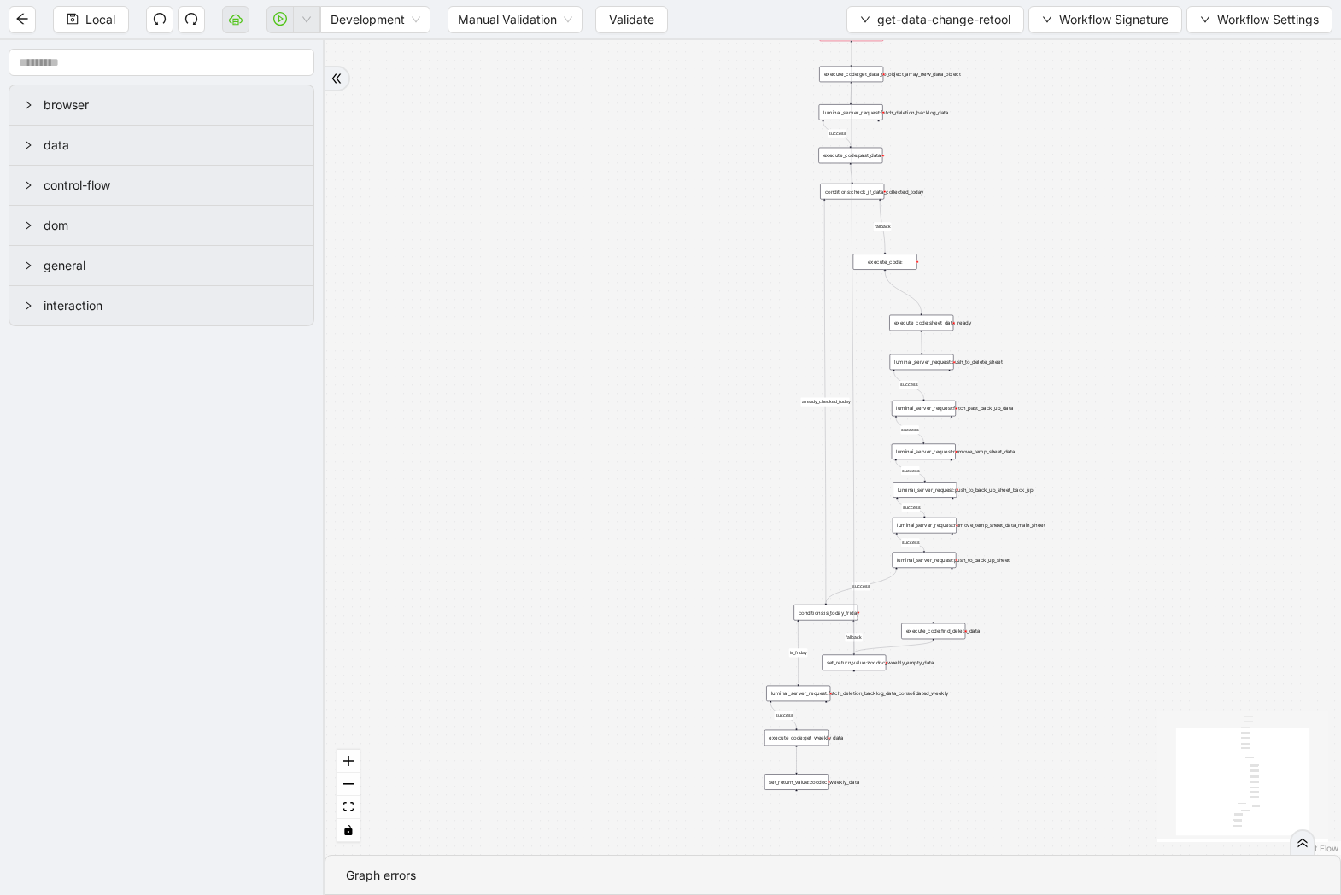
drag, startPoint x: 852, startPoint y: 92, endPoint x: 1065, endPoint y: 468, distance: 432.3
click at [851, 654] on div "success success success success success success fallback is_friday success succ…" at bounding box center [833, 447] width 1017 height 815
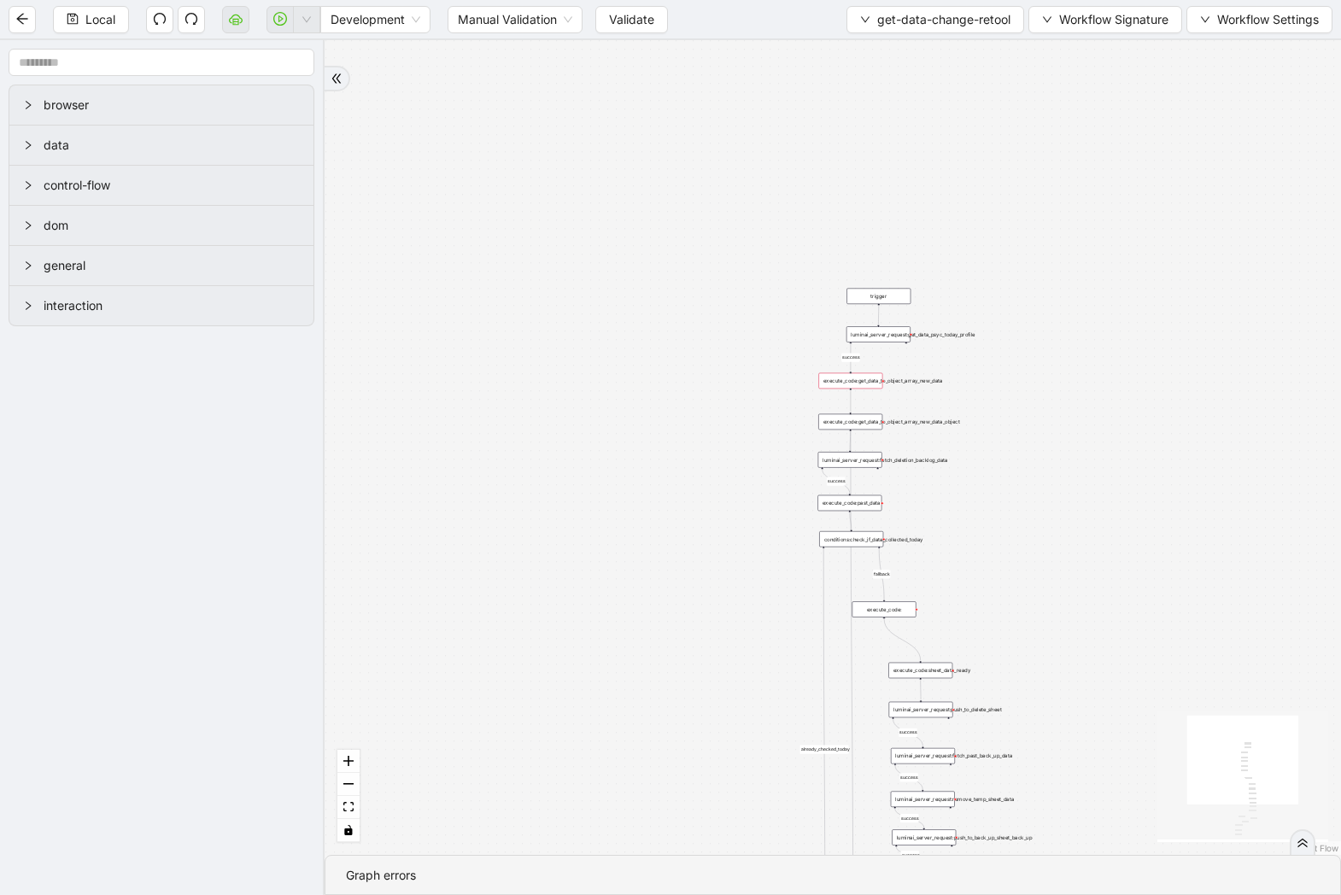
drag, startPoint x: 1122, startPoint y: 331, endPoint x: 1121, endPoint y: 678, distance: 347.7
click at [1121, 678] on div "success success success success success success fallback is_friday success succ…" at bounding box center [833, 447] width 1017 height 815
click at [638, 19] on span "Validate" at bounding box center [631, 19] width 45 height 19
click at [308, 24] on icon "down" at bounding box center [307, 20] width 10 height 10
click at [304, 47] on span "Run local workflow" at bounding box center [252, 53] width 104 height 19
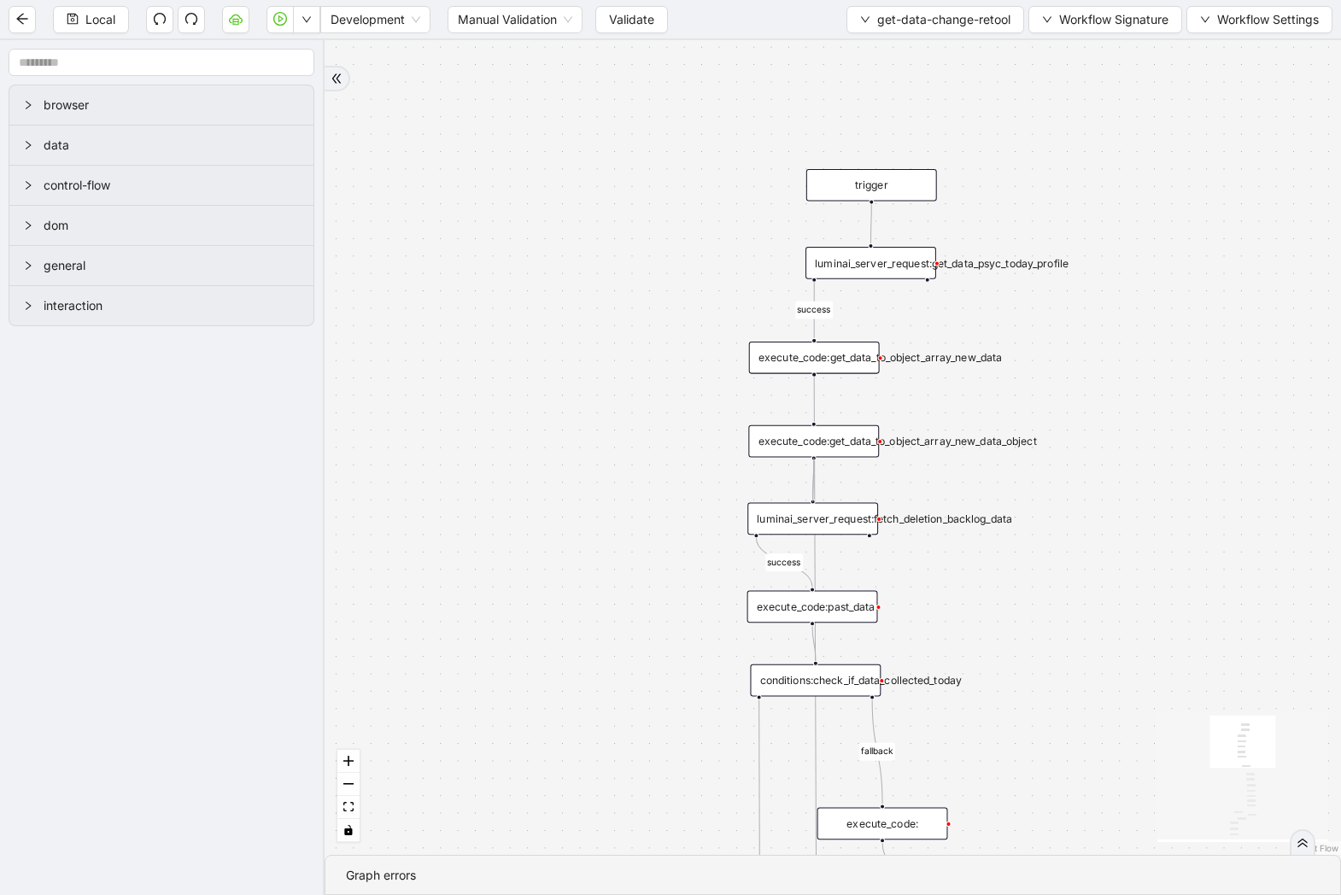
drag, startPoint x: 816, startPoint y: 458, endPoint x: 814, endPoint y: 509, distance: 51.3
click at [814, 509] on div "trigger luminai_server_request:get_data_psyc_today_profile execute_code:get_dat…" at bounding box center [1324, 584] width 1036 height 830
click at [958, 29] on button "get-data-change-retool" at bounding box center [936, 19] width 178 height 27
click at [0, 0] on span "Select" at bounding box center [0, 0] width 0 height 0
click span "workflow.spec"
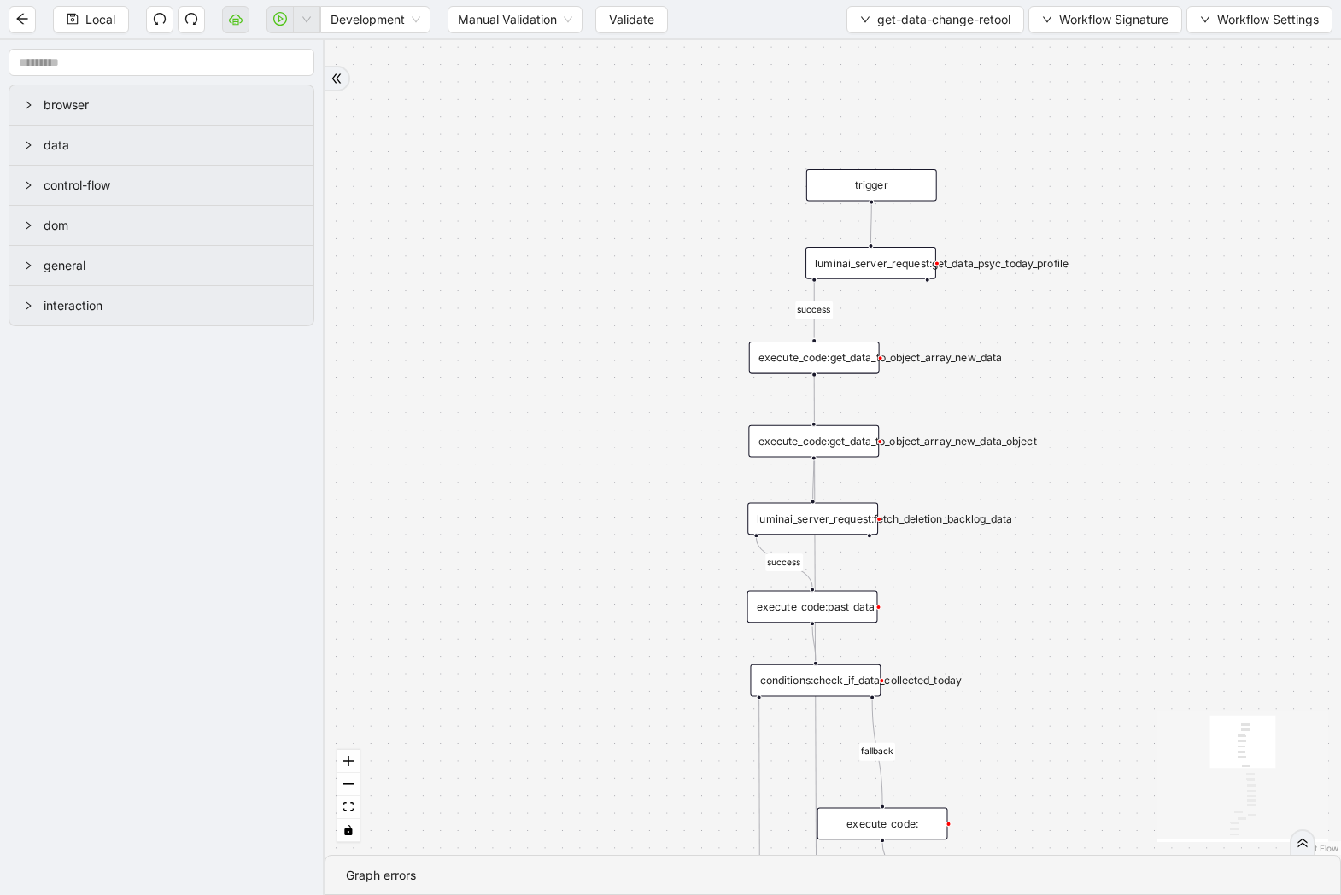
scroll to position [123, 0]
click span "Select"
click div "save_download_to_cloud:data_file_upload_to_cloud"
click span "Open Editor"
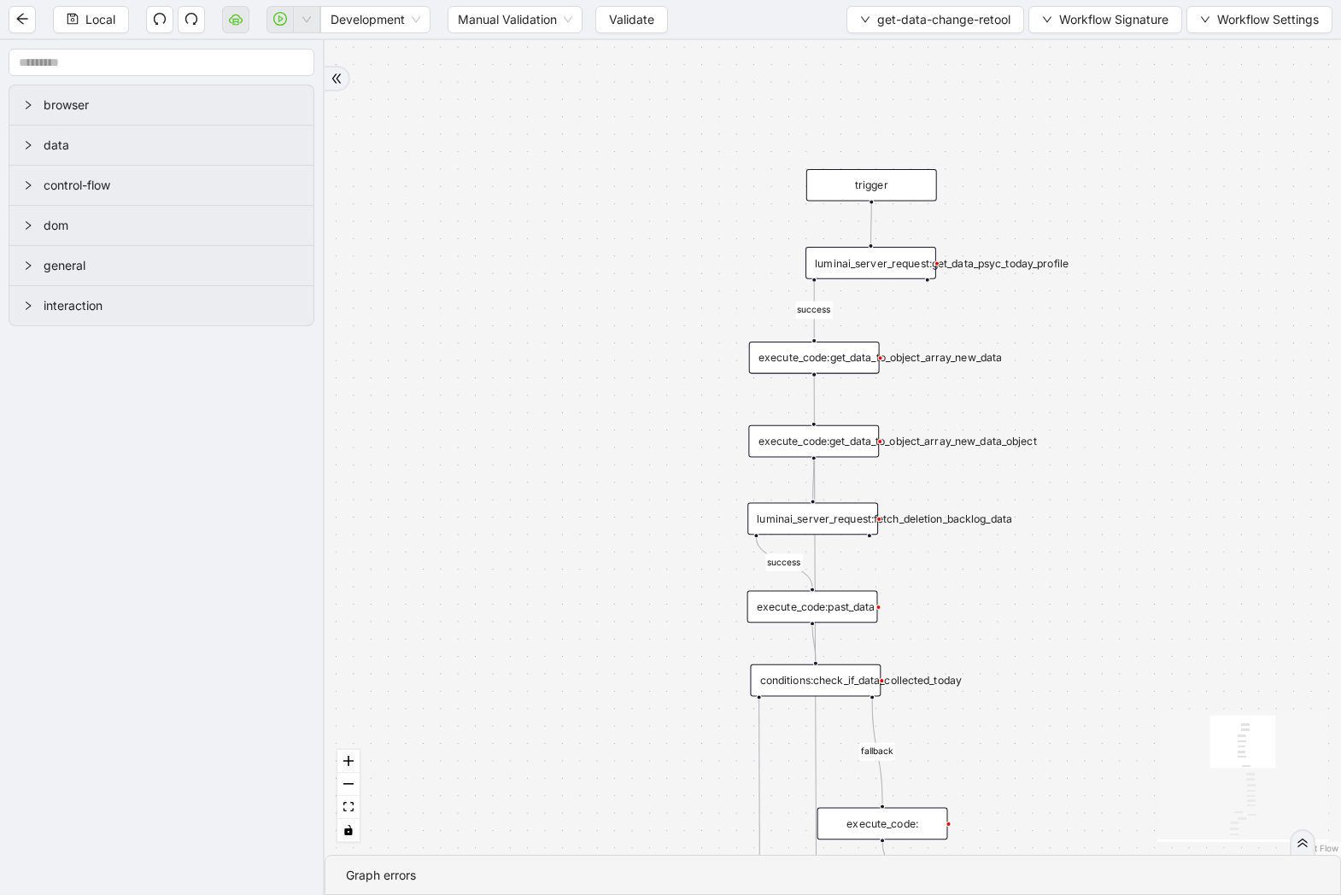
click div "**********"
drag, startPoint x: 756, startPoint y: 604, endPoint x: 602, endPoint y: 583, distance: 155.1
click at [602, 583] on div "trigger execute_code:start_after click_element:download_file delay:download_wai…" at bounding box center [833, 447] width 1017 height 815
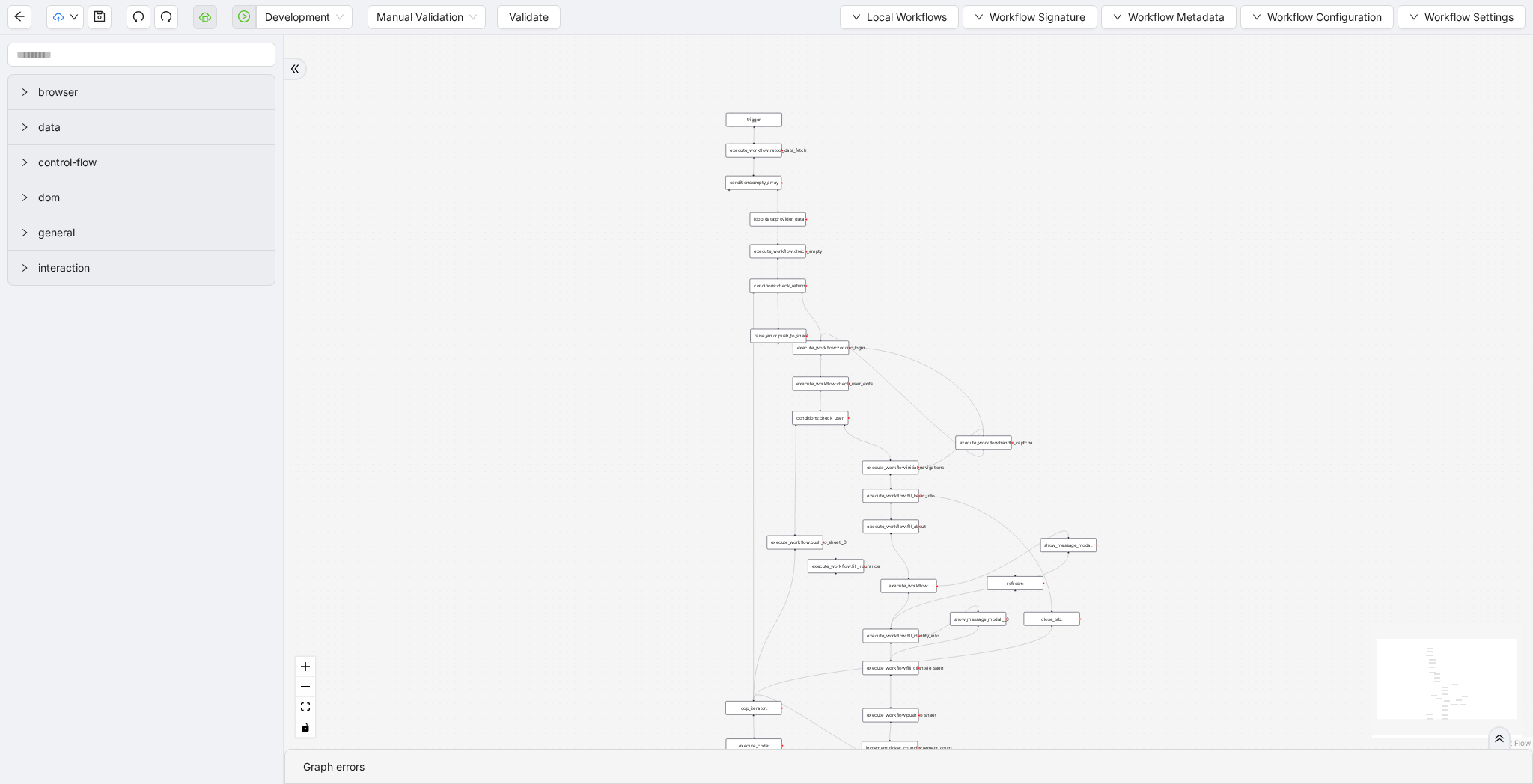
drag, startPoint x: 821, startPoint y: 89, endPoint x: 675, endPoint y: 294, distance: 251.7
click at [675, 294] on div "trigger loop_data:provider_data execute_workflow:retool_data_fetch execute_work…" at bounding box center [908, 392] width 1248 height 714
click at [304, 21] on span "Development" at bounding box center [304, 18] width 79 height 23
click at [300, 70] on div "Production" at bounding box center [304, 71] width 73 height 17
click at [505, 10] on span "Validate" at bounding box center [516, 17] width 39 height 17
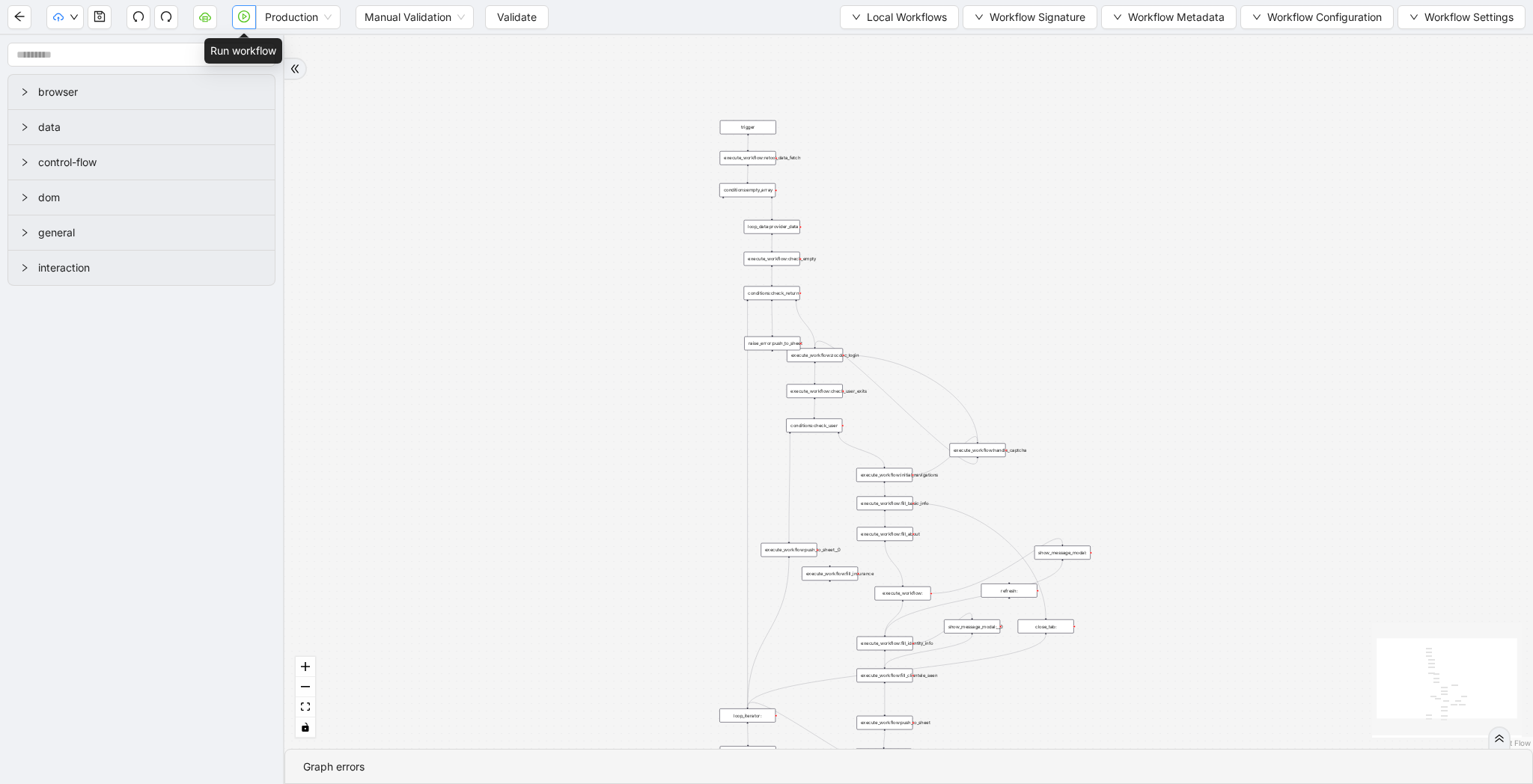
click at [243, 11] on icon "play-circle" at bounding box center [244, 17] width 12 height 12
click at [514, 15] on span "Validate" at bounding box center [516, 17] width 39 height 17
